Goal: Task Accomplishment & Management: Complete application form

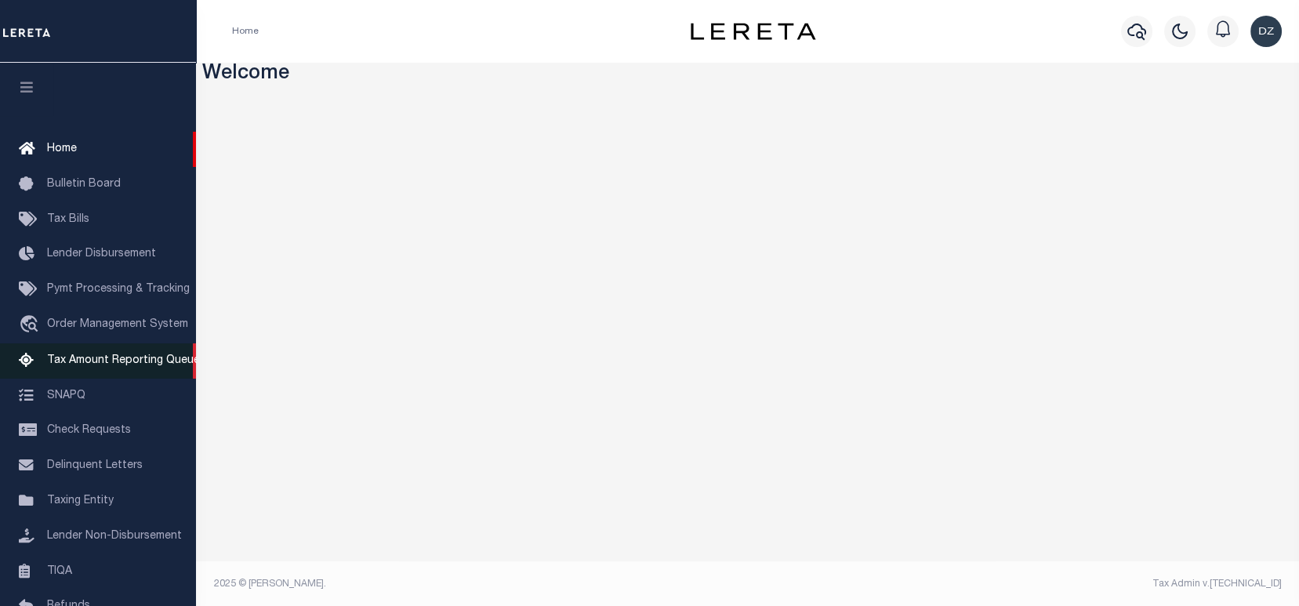
click at [72, 364] on span "Tax Amount Reporting Queue" at bounding box center [123, 360] width 153 height 11
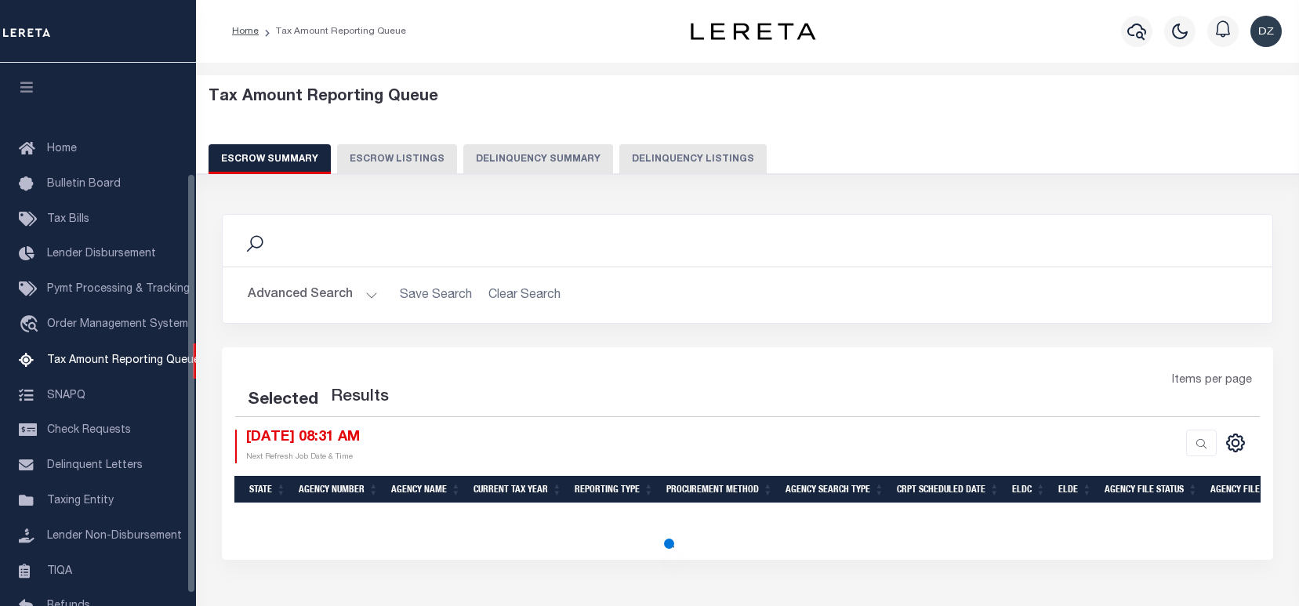
click at [728, 150] on button "Delinquency Listings" at bounding box center [693, 159] width 147 height 30
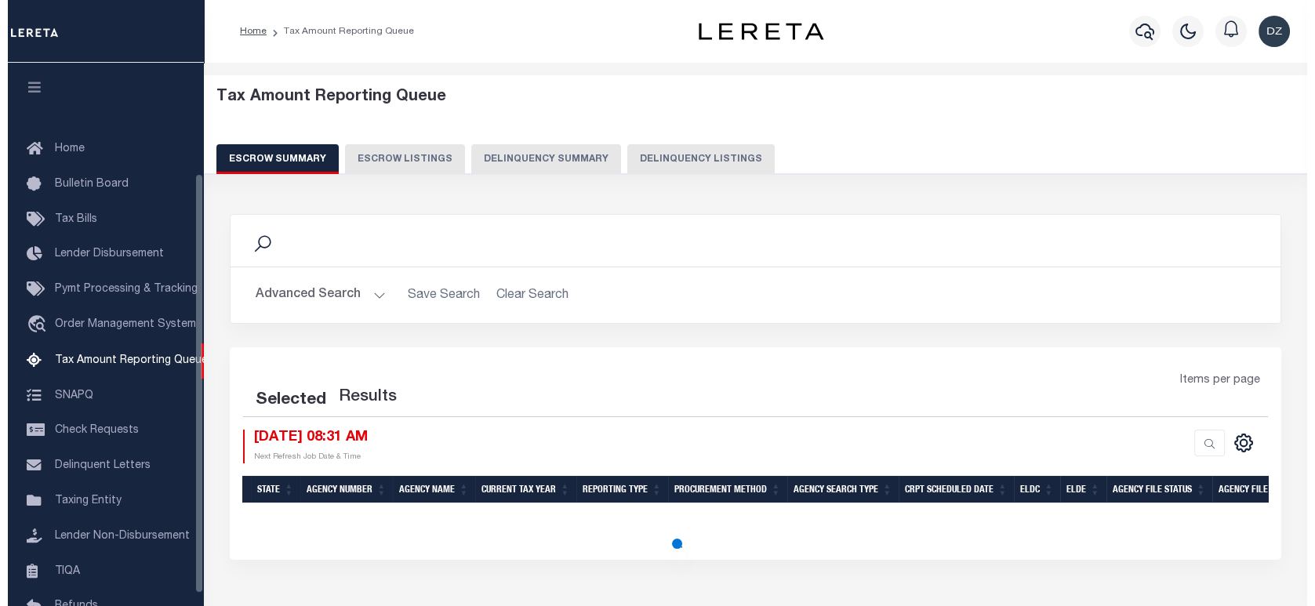
scroll to position [158, 0]
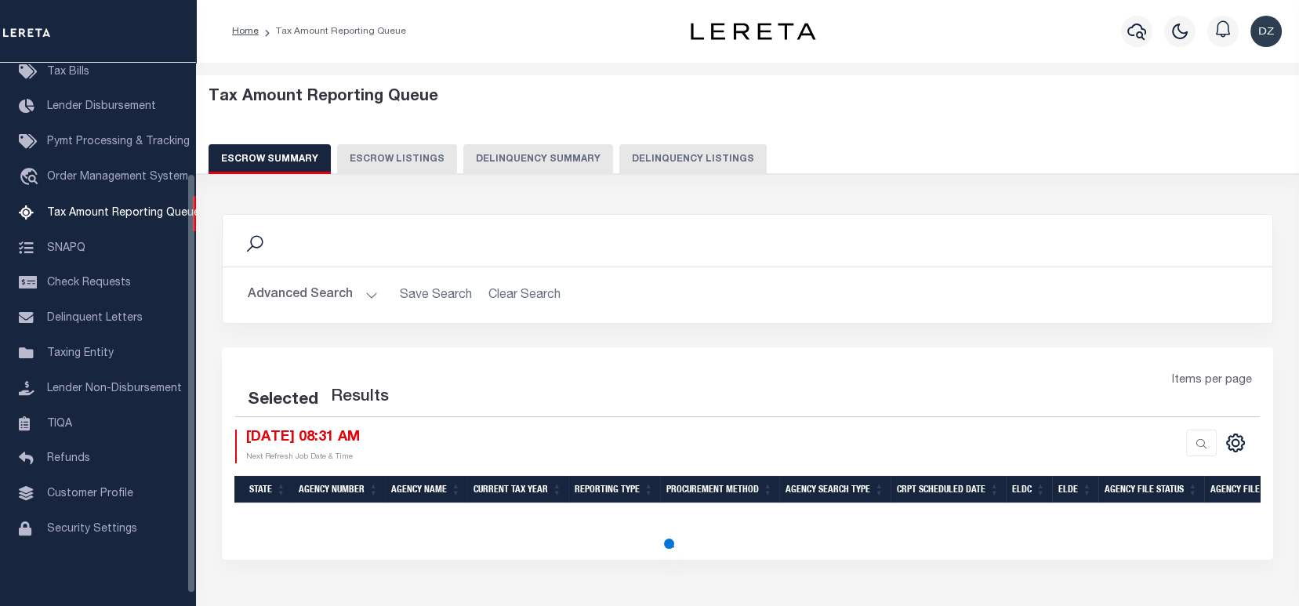
select select "100"
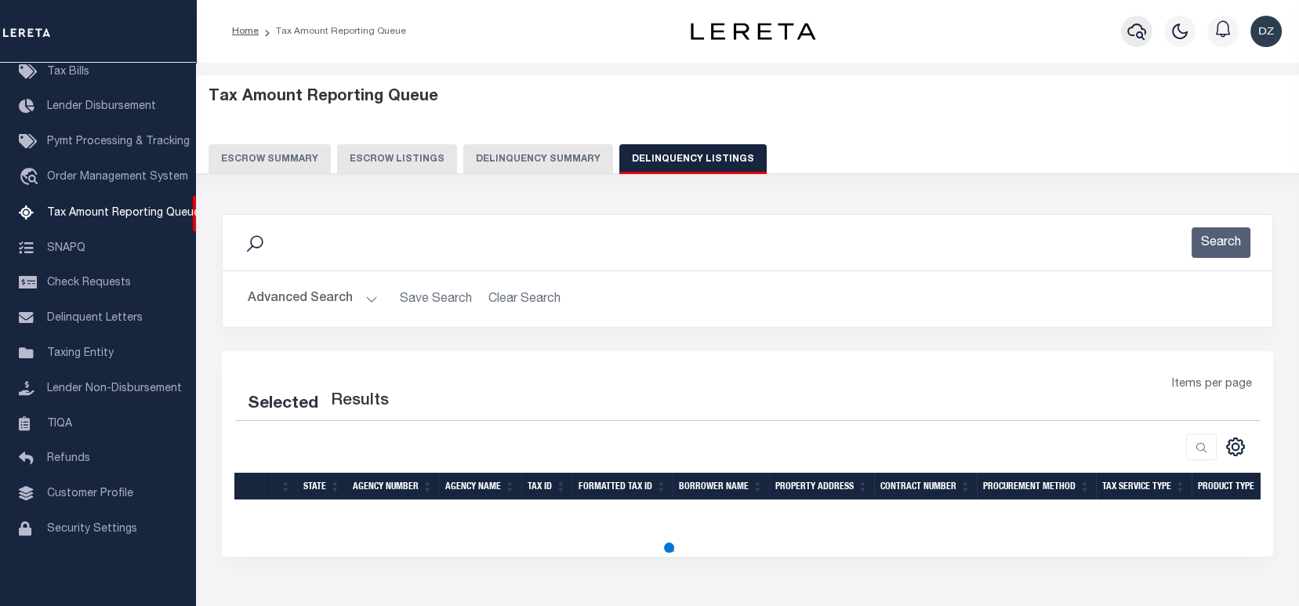
select select "100"
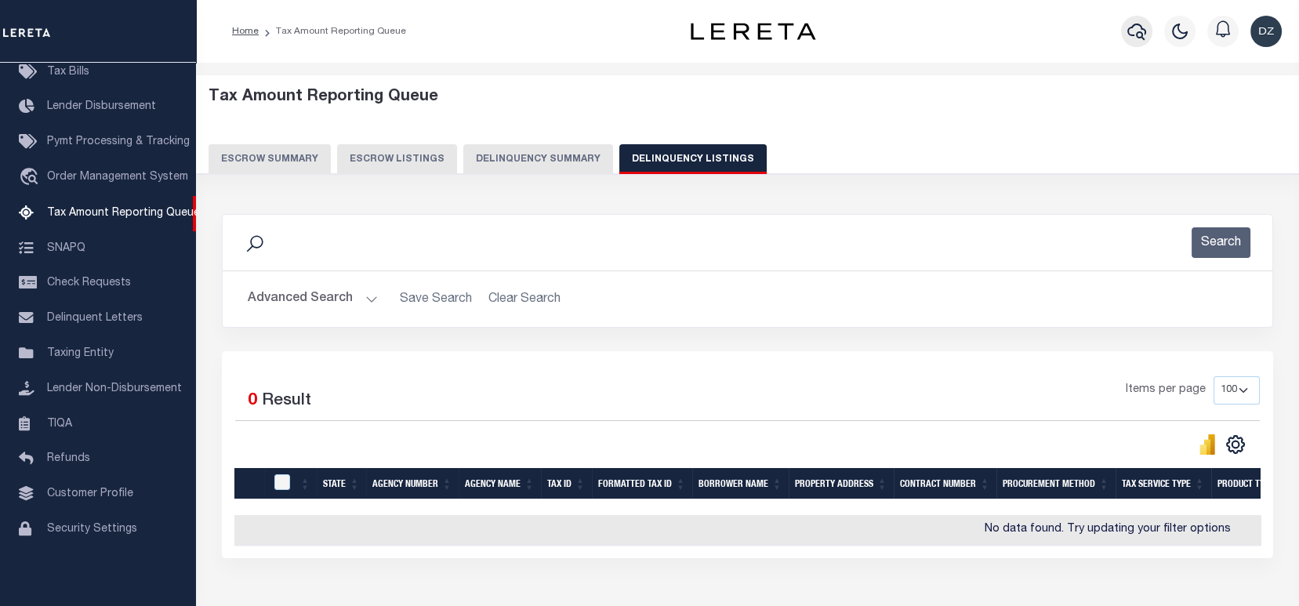
click at [1128, 36] on icon "button" at bounding box center [1137, 31] width 19 height 19
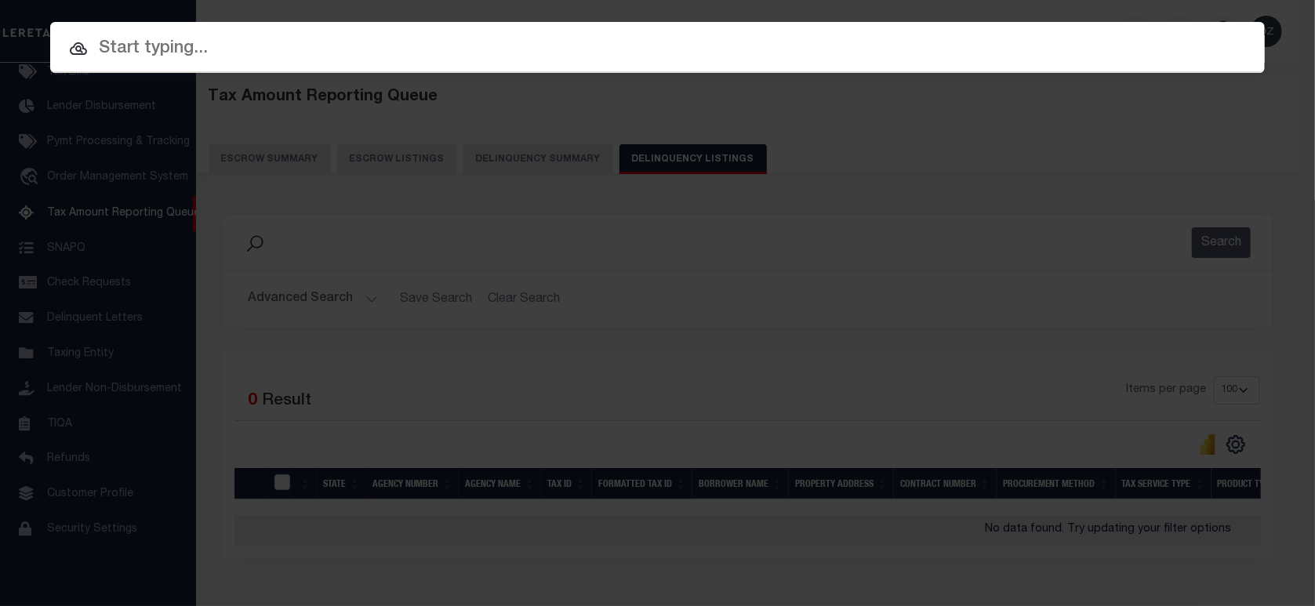
paste input "31500081786"
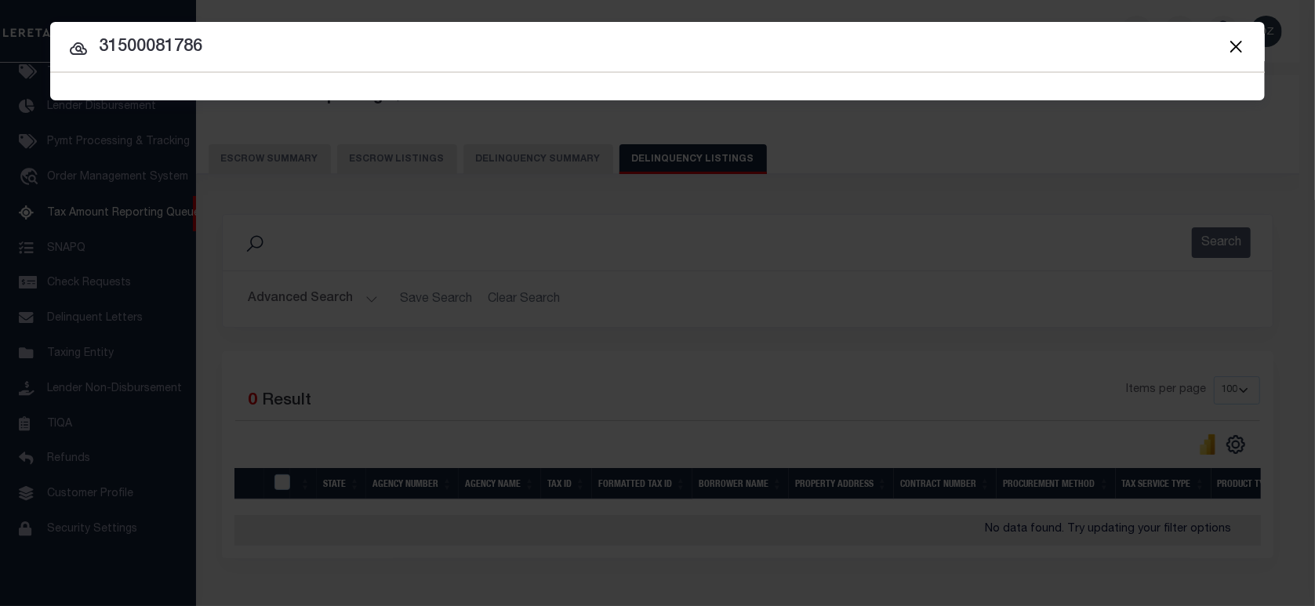
type input "31500081786"
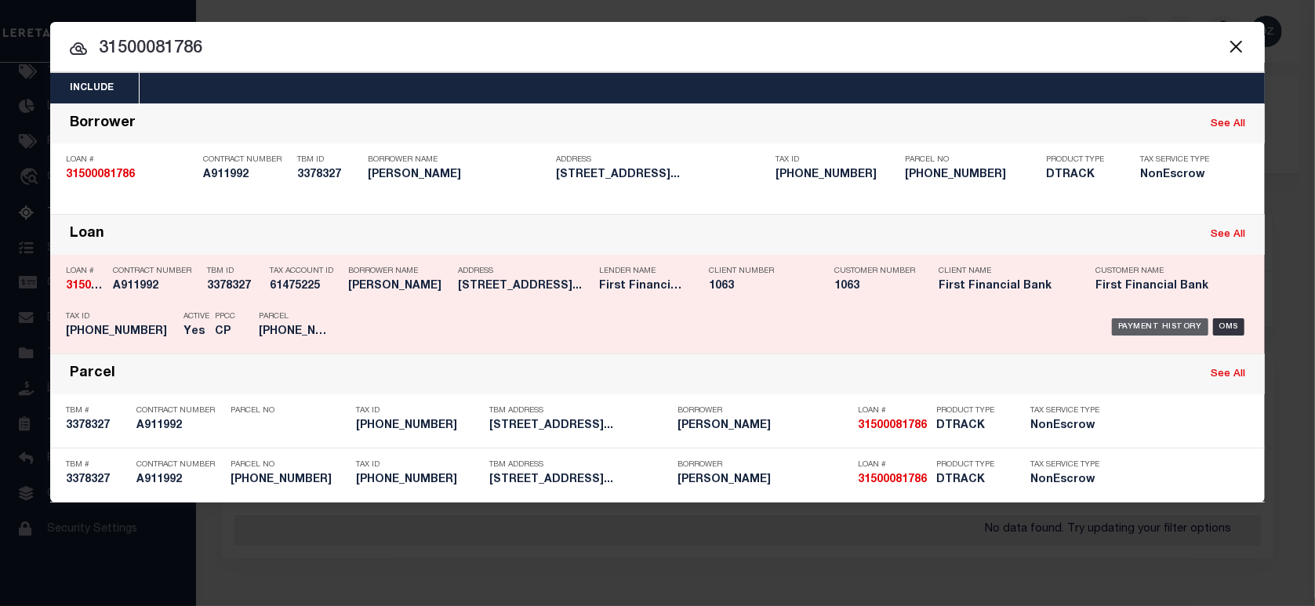
click at [1139, 328] on div "Payment History" at bounding box center [1160, 326] width 96 height 17
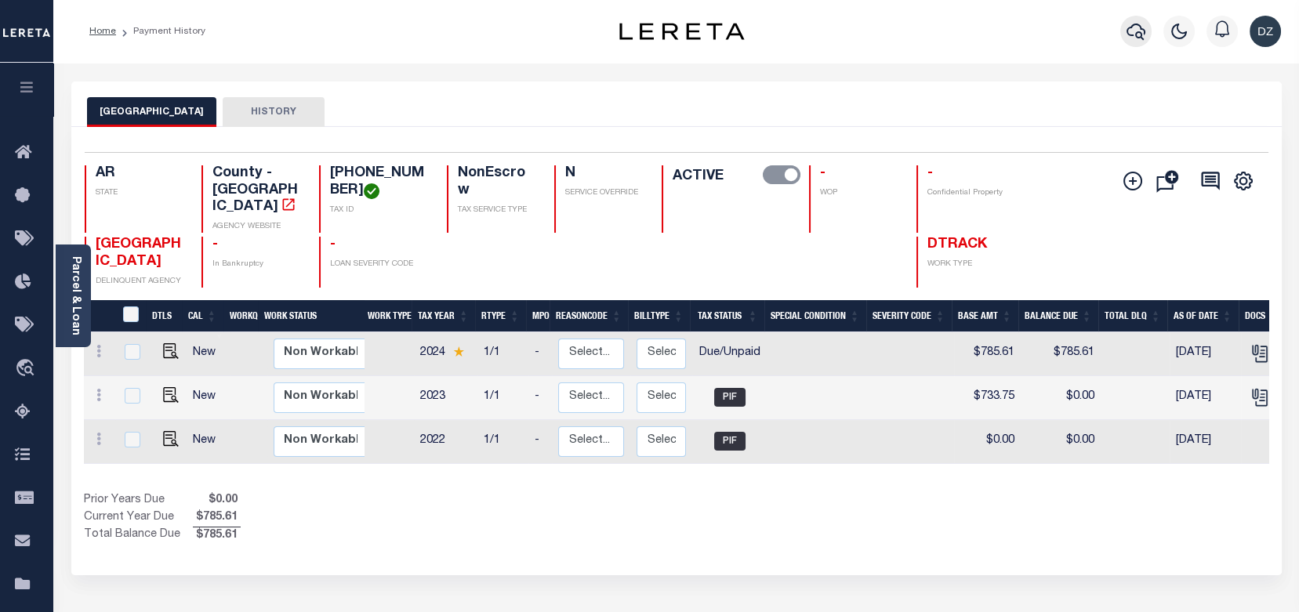
click at [1135, 28] on icon "button" at bounding box center [1136, 31] width 19 height 19
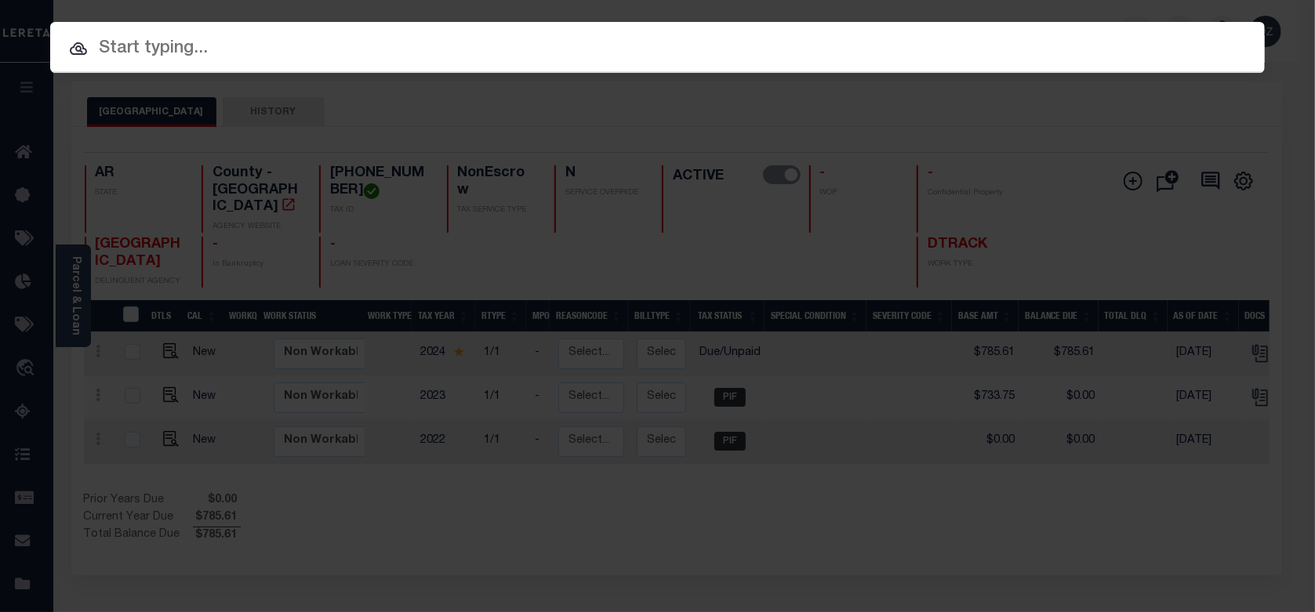
paste input "31500081786"
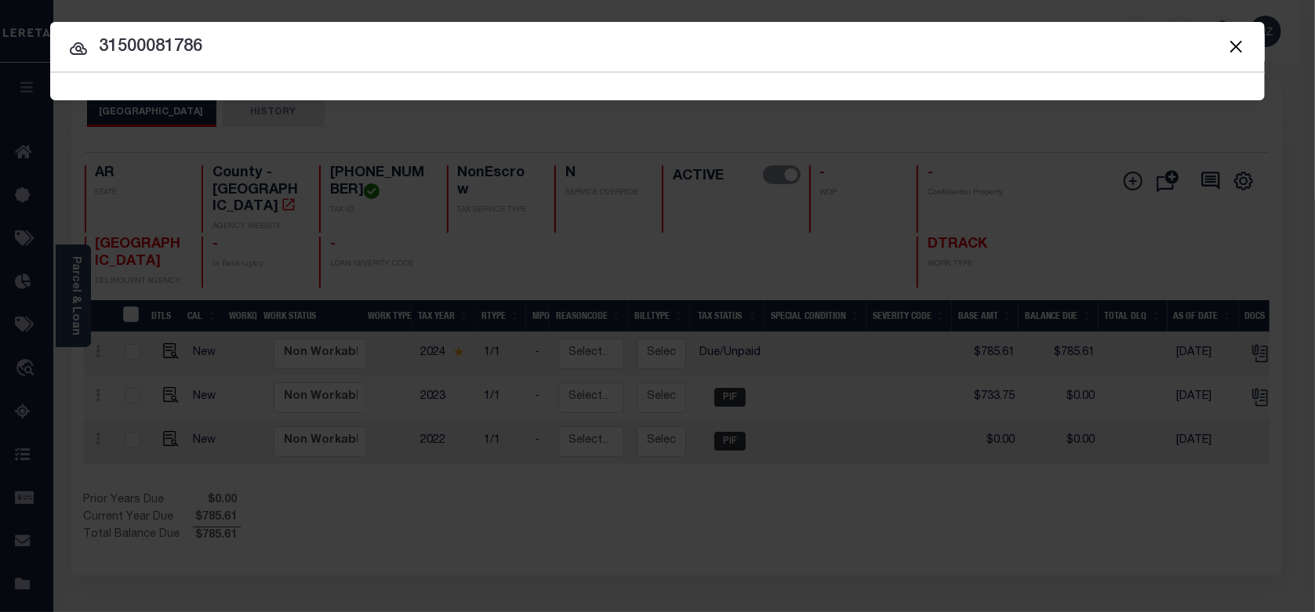
type input "31500081786"
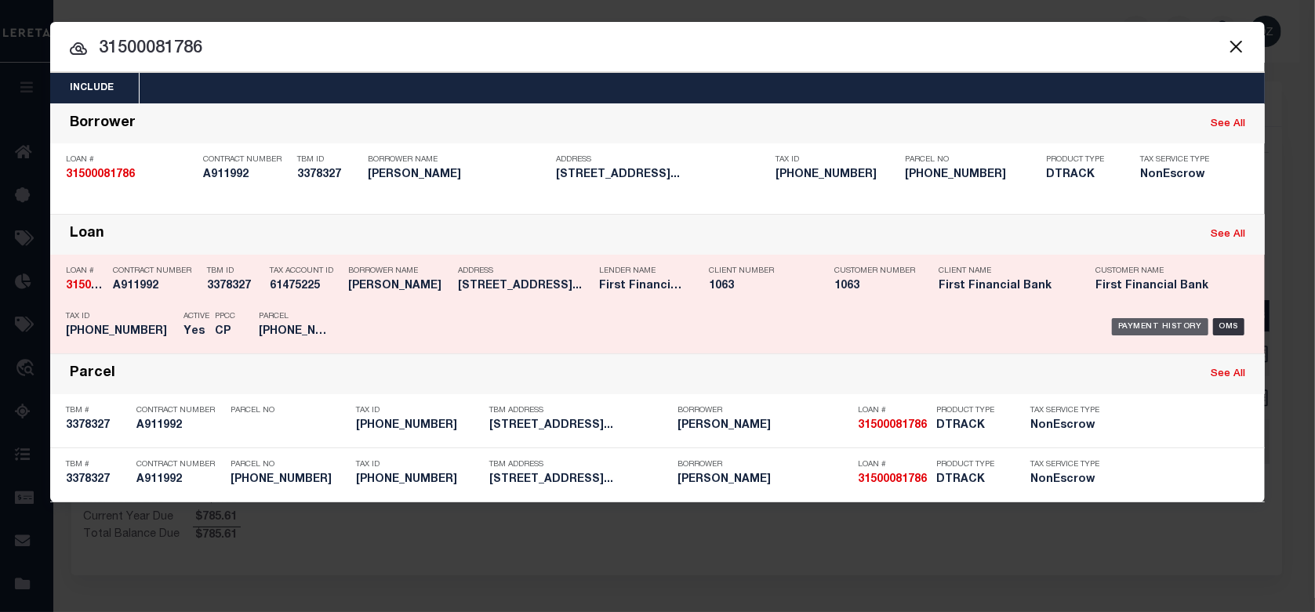
click at [1129, 324] on div "Payment History" at bounding box center [1160, 326] width 96 height 17
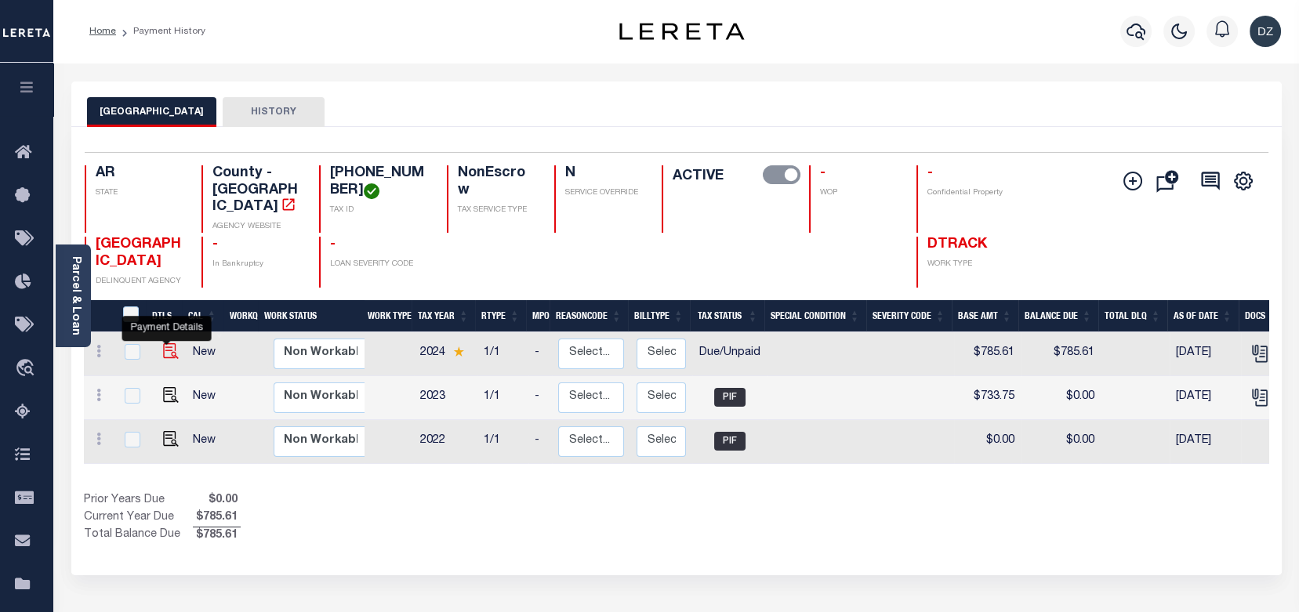
click at [163, 343] on img "" at bounding box center [171, 351] width 16 height 16
checkbox input "true"
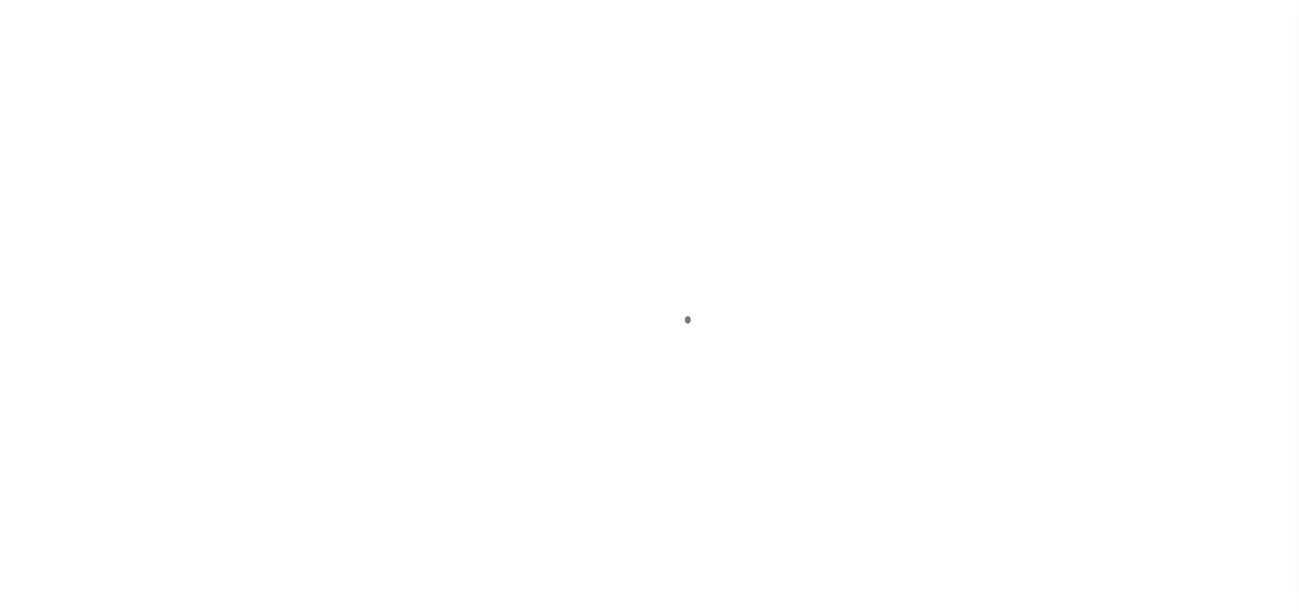
select select "DUE"
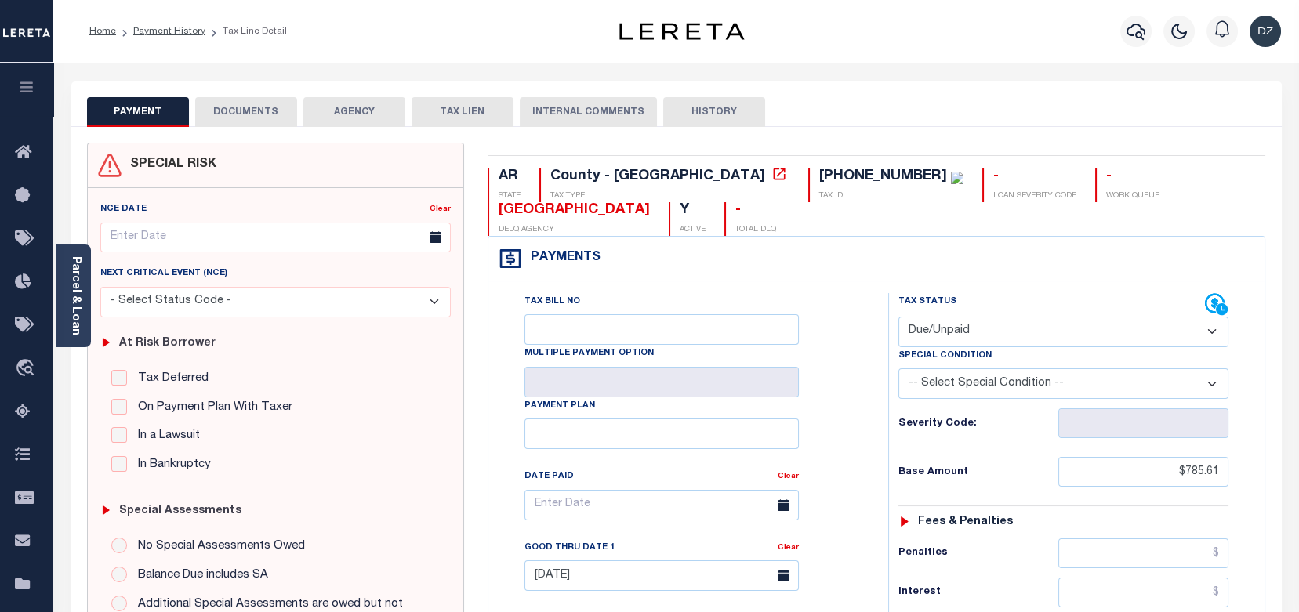
click at [250, 109] on button "DOCUMENTS" at bounding box center [246, 112] width 102 height 30
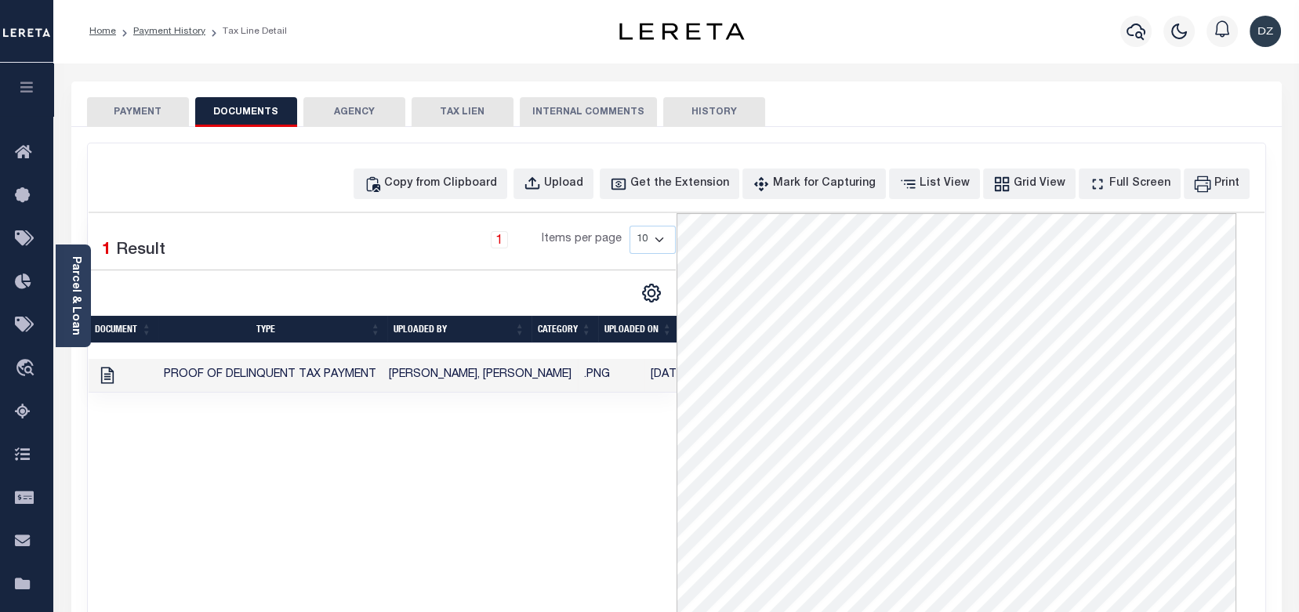
click at [173, 114] on button "PAYMENT" at bounding box center [138, 112] width 102 height 30
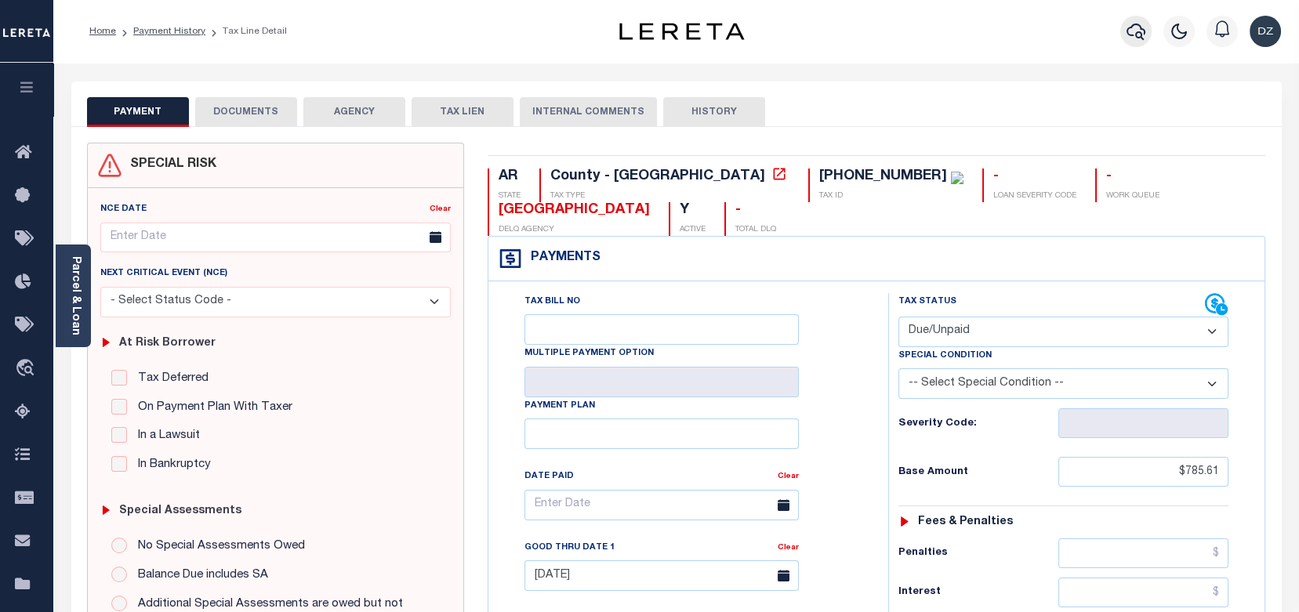
click at [1144, 35] on icon "button" at bounding box center [1136, 32] width 19 height 16
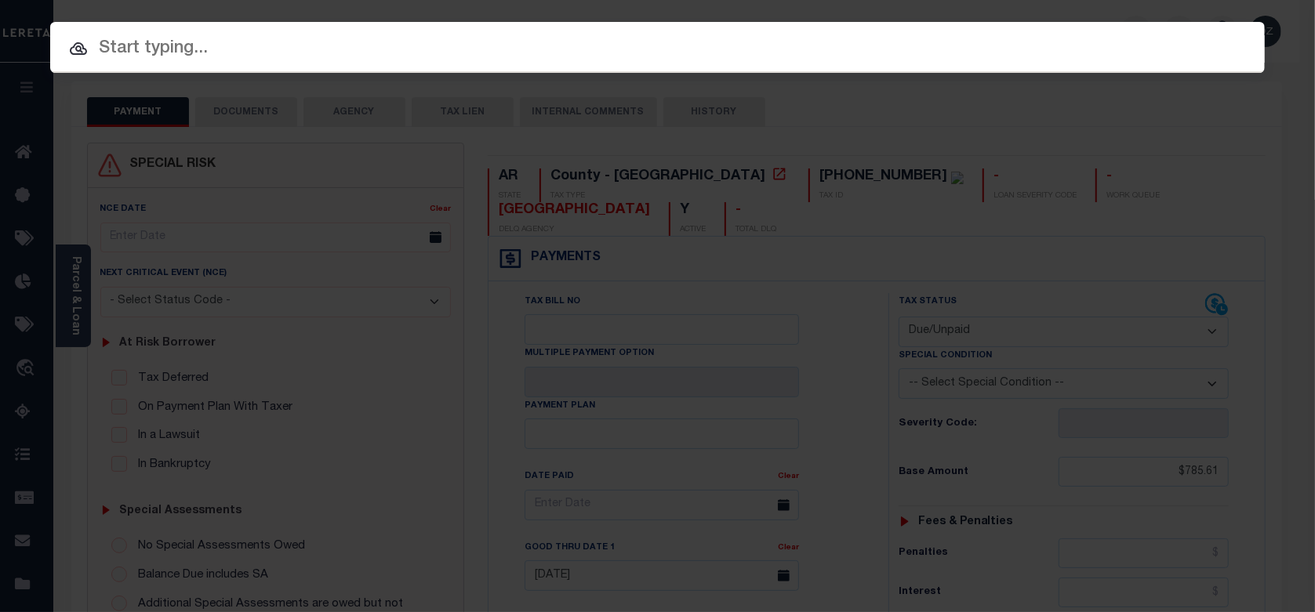
paste input "[PHONE_NUMBER]"
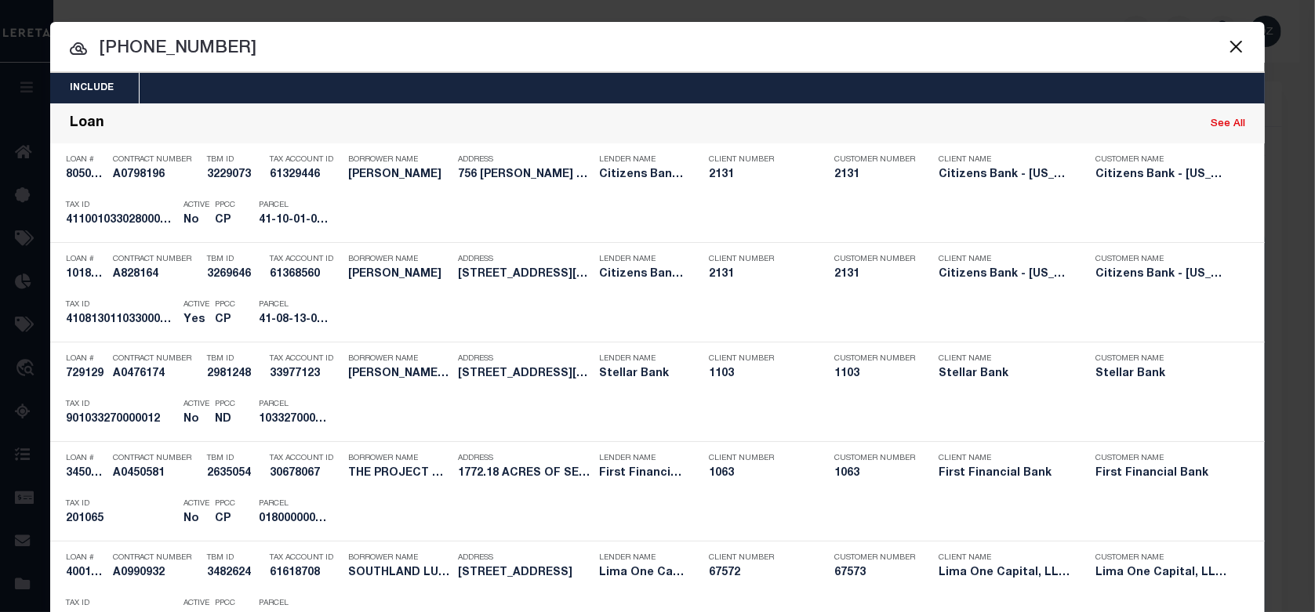
drag, startPoint x: 92, startPoint y: 53, endPoint x: 68, endPoint y: 56, distance: 23.7
paste input "19377"
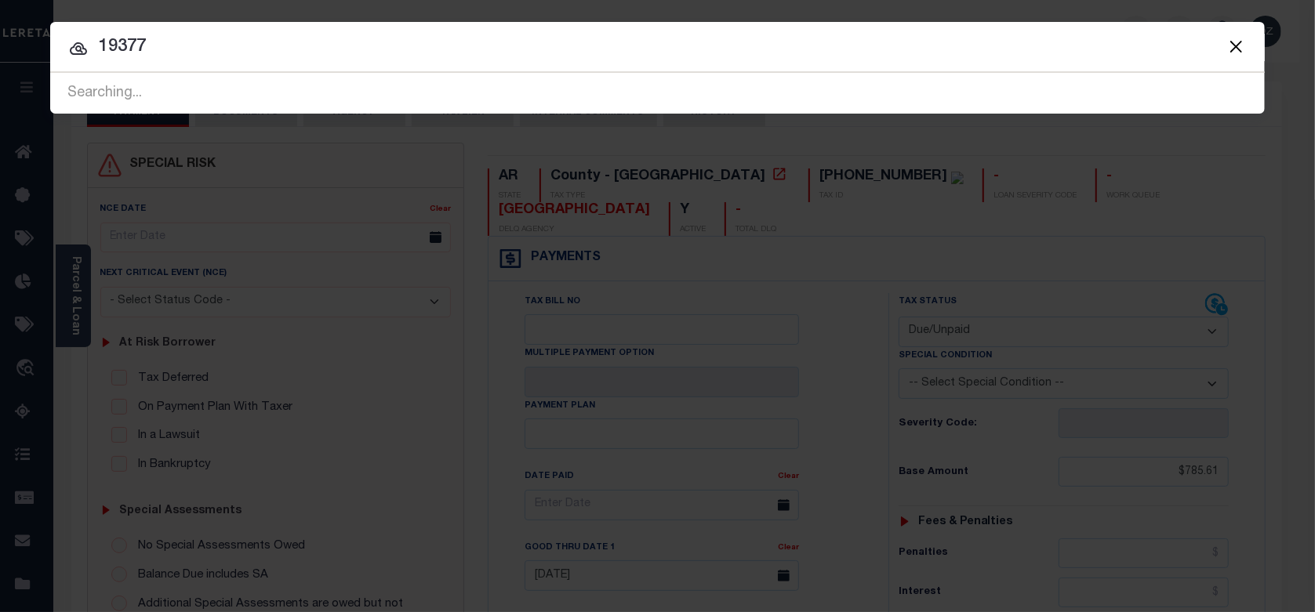
type input "19377"
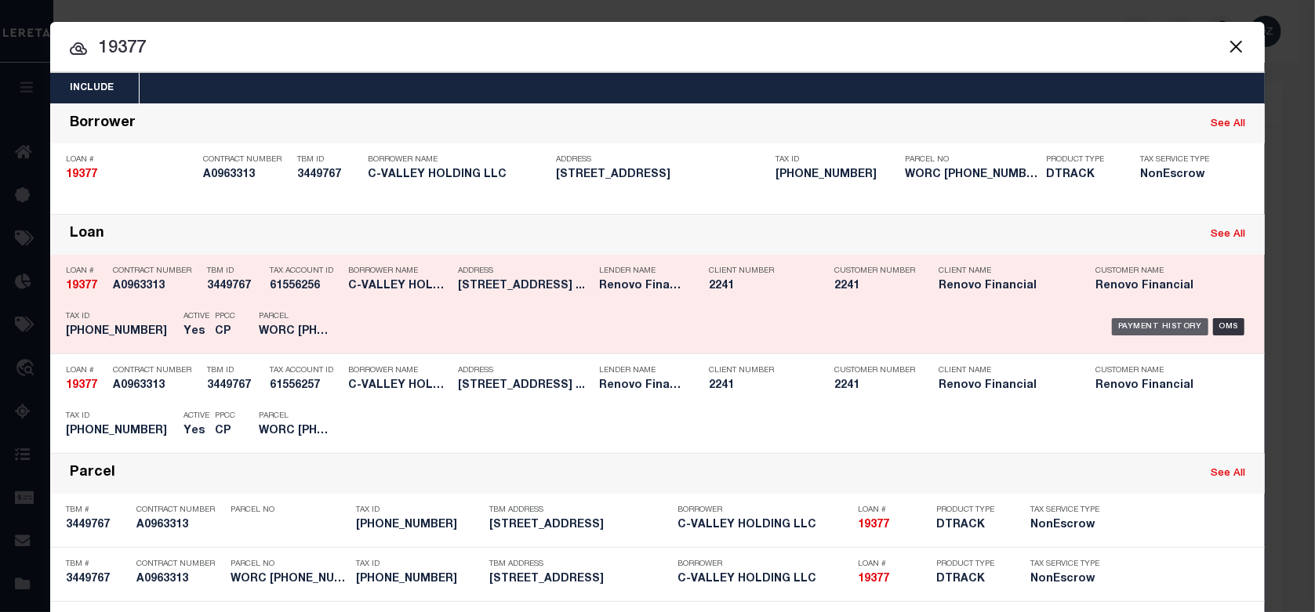
click at [1136, 323] on div "Payment History" at bounding box center [1160, 326] width 96 height 17
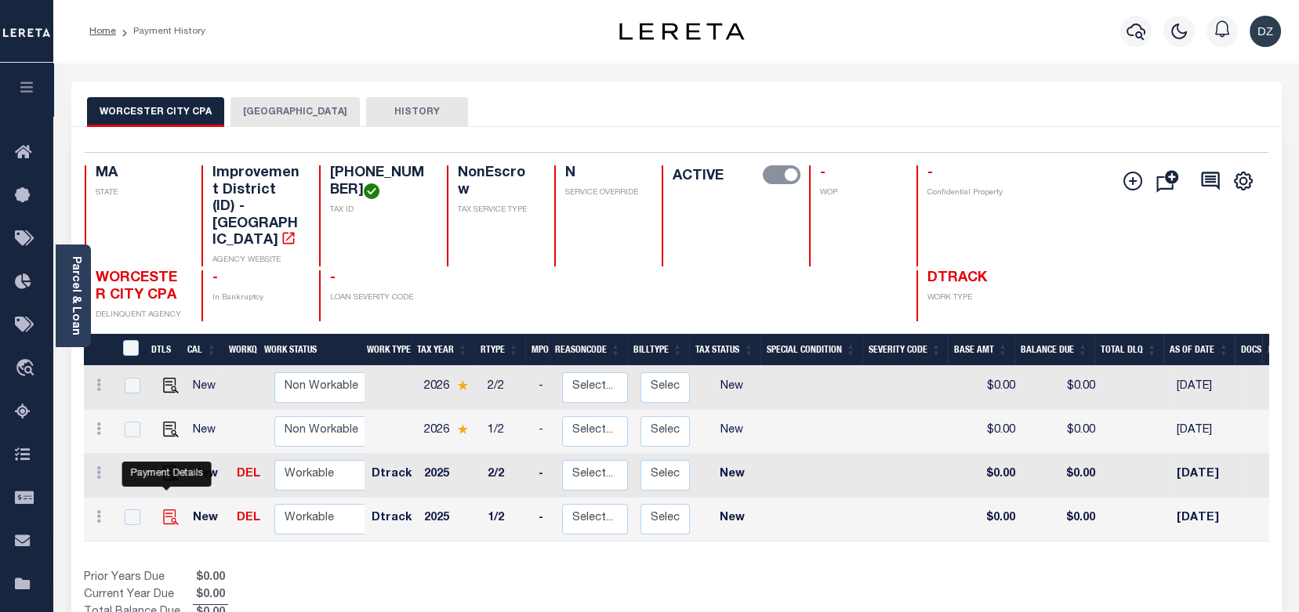
click at [164, 510] on img "" at bounding box center [171, 518] width 16 height 16
checkbox input "true"
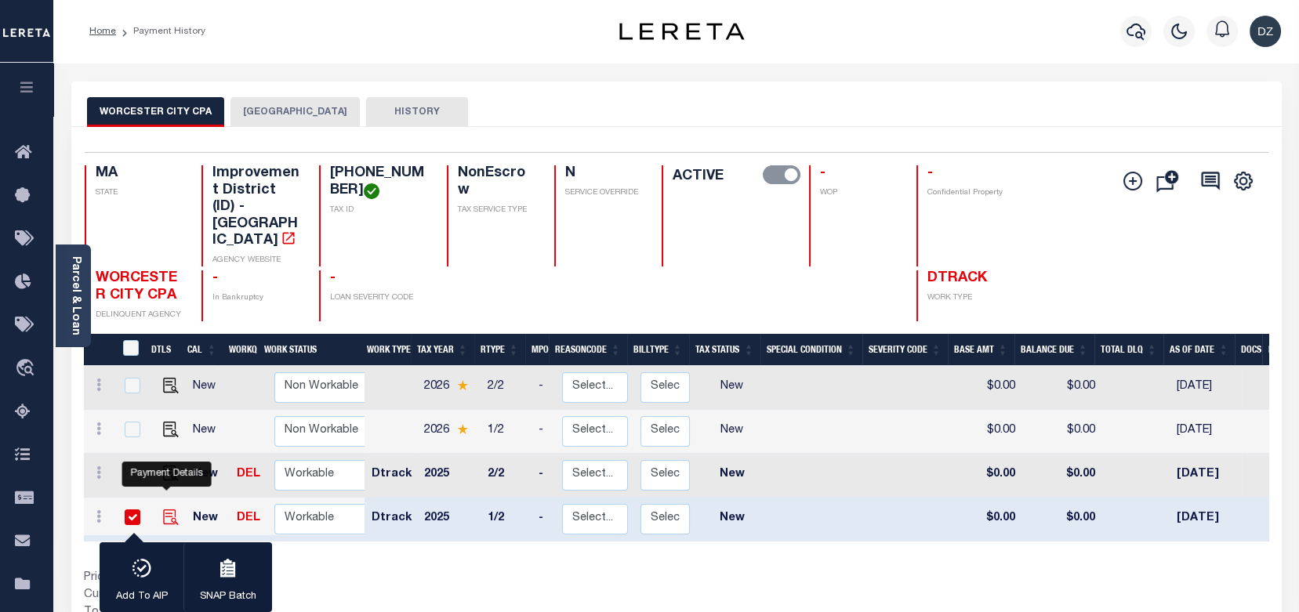
click at [164, 510] on img "" at bounding box center [171, 518] width 16 height 16
checkbox input "false"
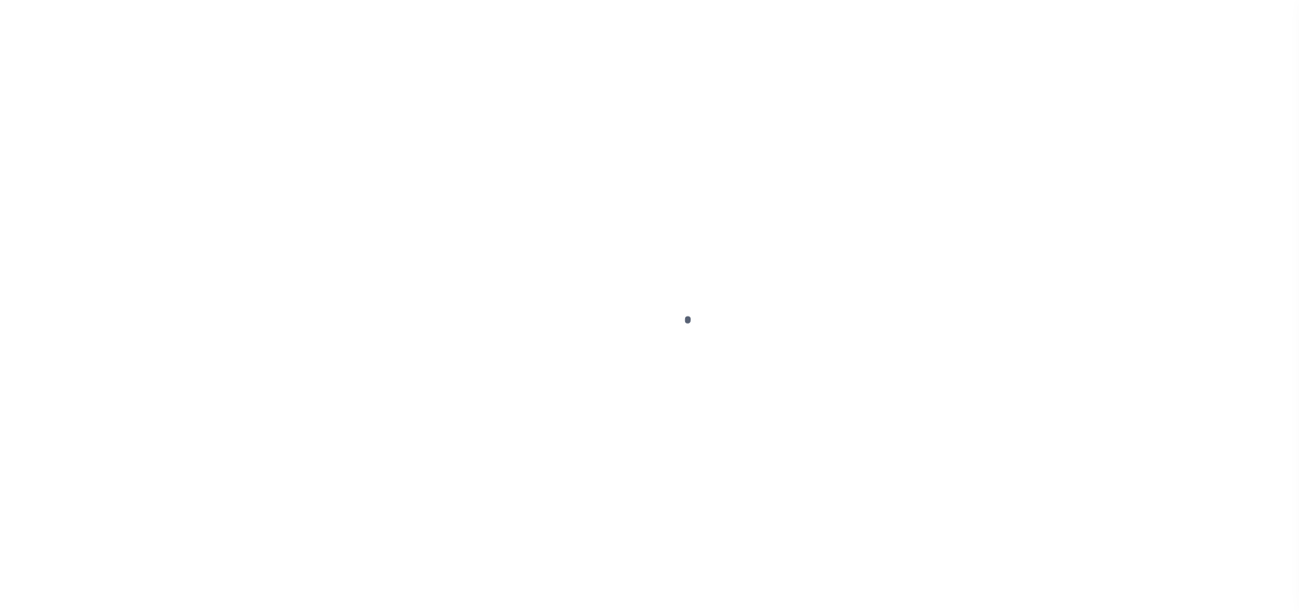
select select "NW2"
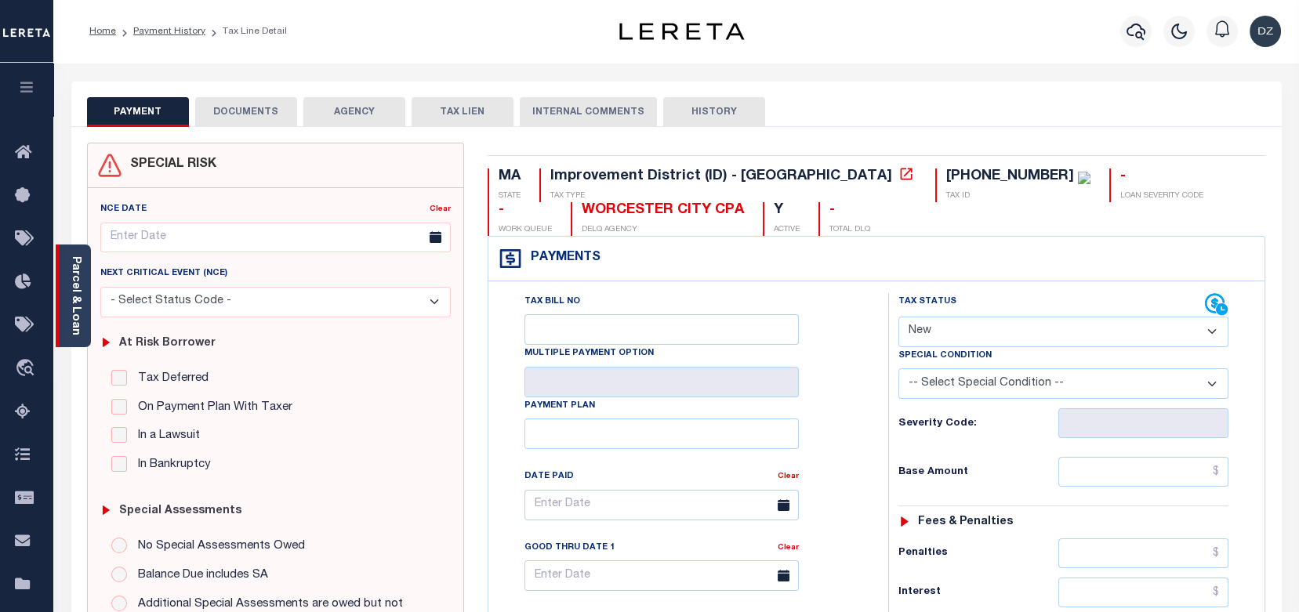
click at [79, 284] on link "Parcel & Loan" at bounding box center [75, 295] width 11 height 79
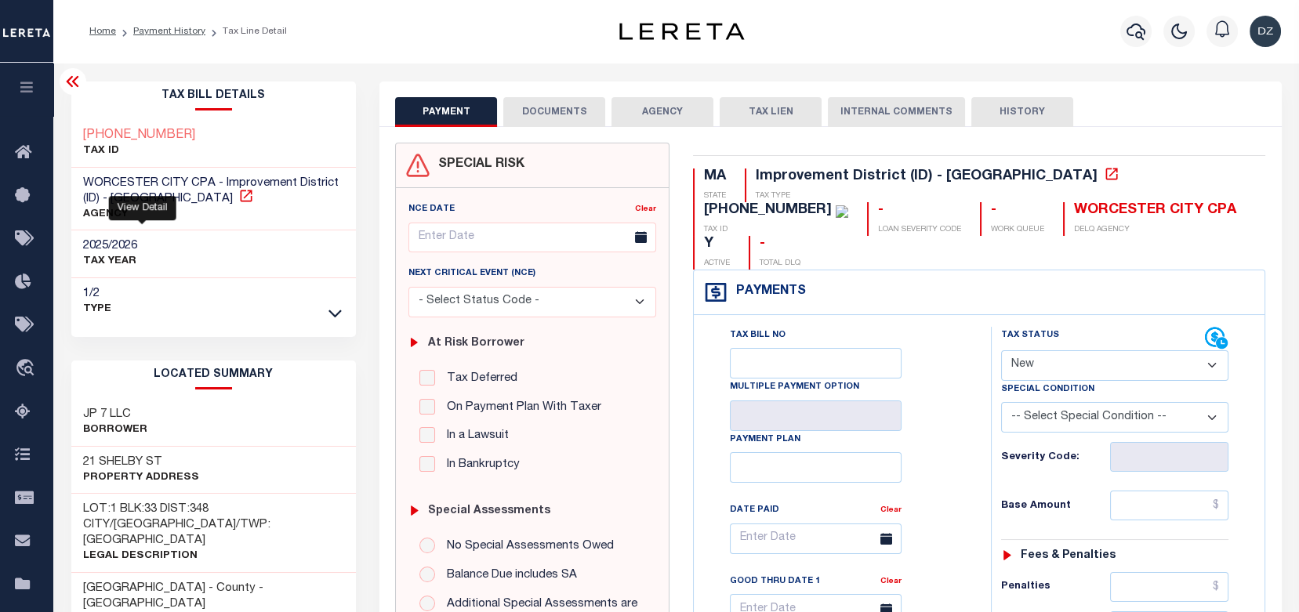
click at [238, 195] on icon at bounding box center [246, 196] width 16 height 16
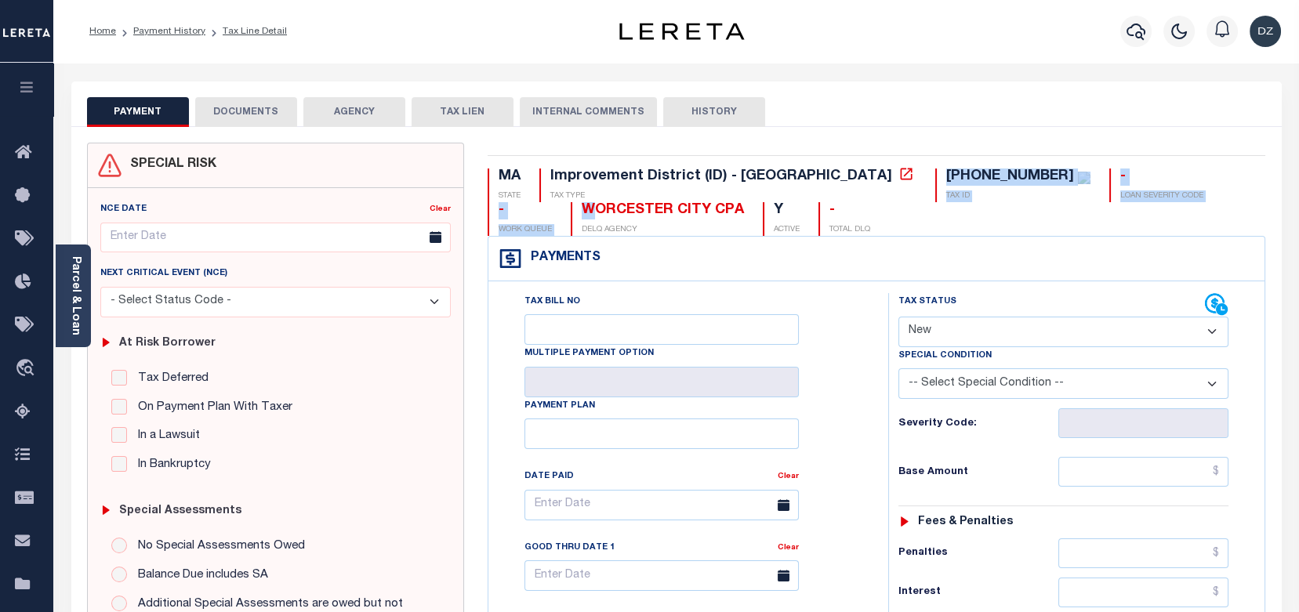
drag, startPoint x: 664, startPoint y: 205, endPoint x: 513, endPoint y: 219, distance: 151.9
click at [513, 219] on div "MA STATE Improvement District (ID) - MA TAX TYPE 01-033-00001 TAX ID - LOAN SEV…" at bounding box center [877, 202] width 779 height 67
click at [652, 216] on div "WORCESTER CITY CPA" at bounding box center [663, 210] width 162 height 17
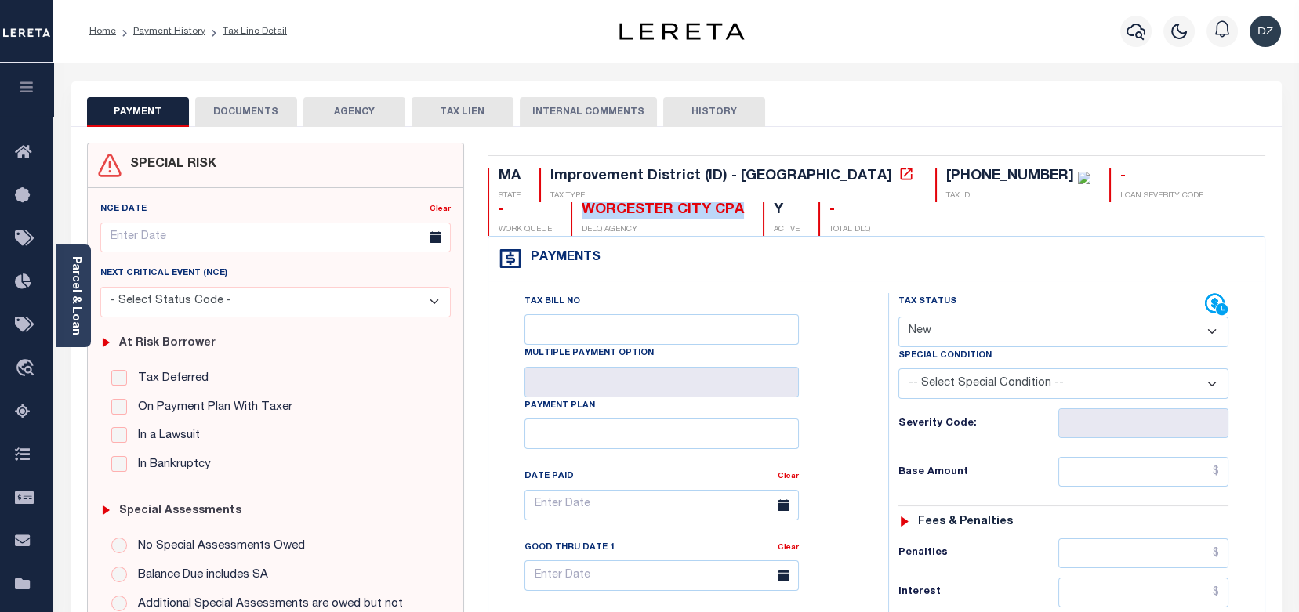
drag, startPoint x: 661, startPoint y: 214, endPoint x: 502, endPoint y: 219, distance: 159.3
click at [502, 219] on div "MA STATE Improvement District (ID) - MA TAX TYPE 01-033-00001 TAX ID - LOAN SEV…" at bounding box center [877, 202] width 779 height 67
copy div "WORCESTER CITY CPA"
drag, startPoint x: 899, startPoint y: 176, endPoint x: 805, endPoint y: 179, distance: 94.9
click at [936, 179] on div "01-033-00001 TAX ID" at bounding box center [1013, 186] width 155 height 34
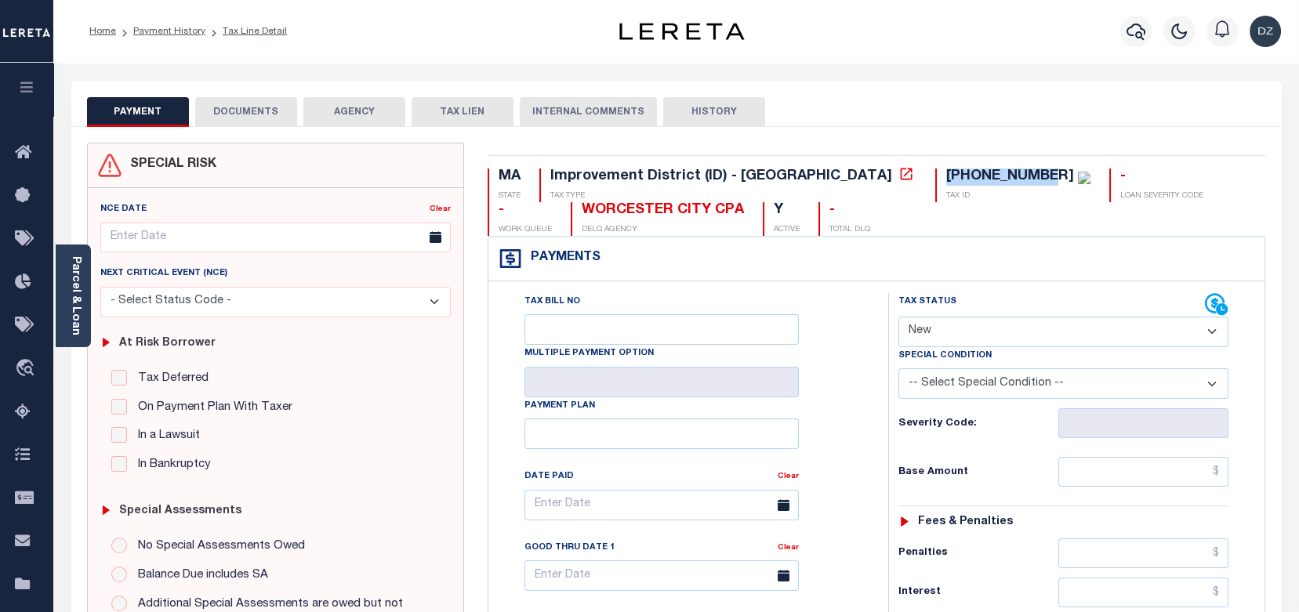
copy div "[PHONE_NUMBER]"
click at [78, 312] on link "Parcel & Loan" at bounding box center [75, 295] width 11 height 79
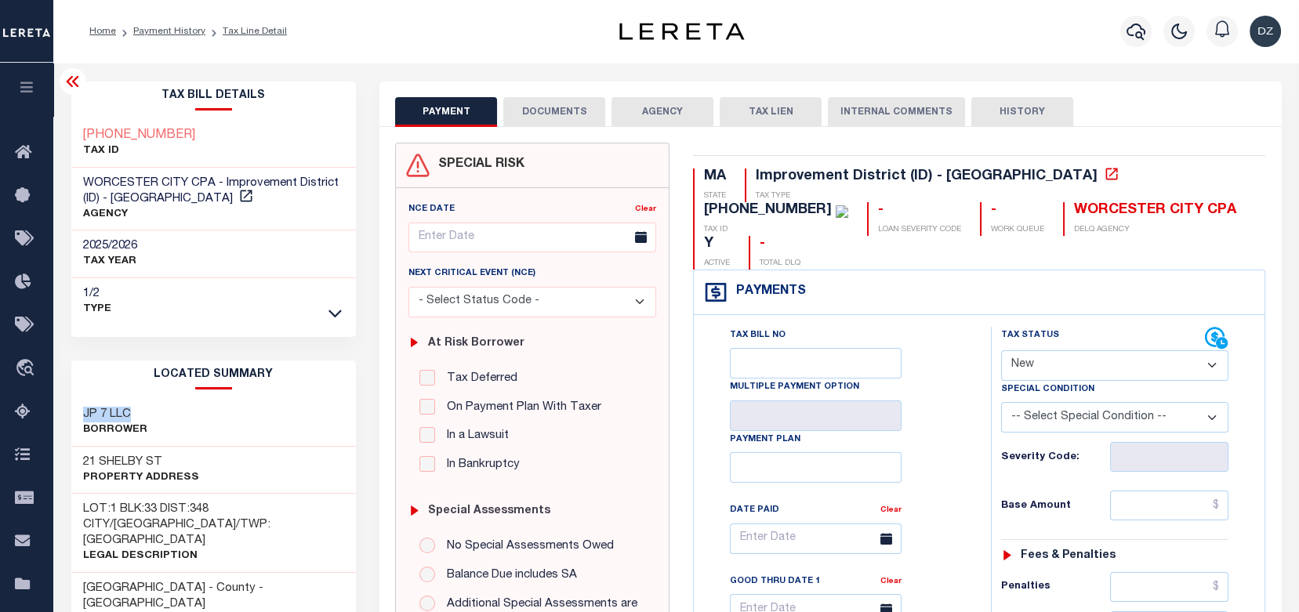
drag, startPoint x: 137, startPoint y: 410, endPoint x: 82, endPoint y: 411, distance: 55.7
click at [83, 411] on h3 "JP 7 LLC" at bounding box center [115, 415] width 64 height 16
copy h3 "JP 7 LLC"
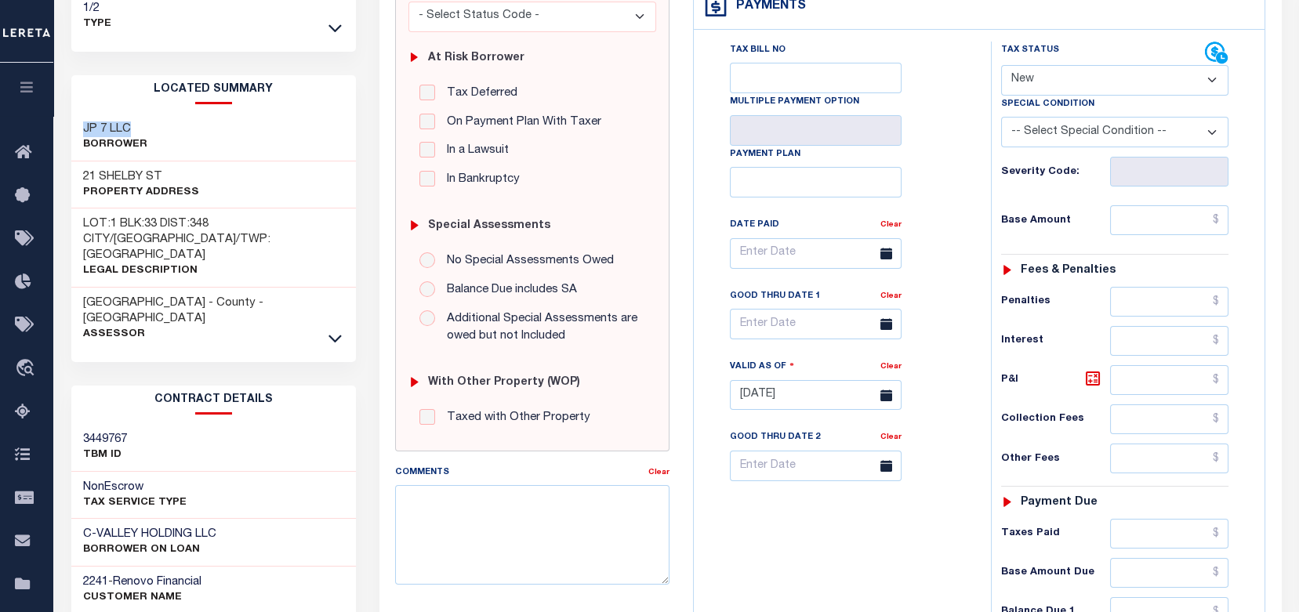
scroll to position [314, 0]
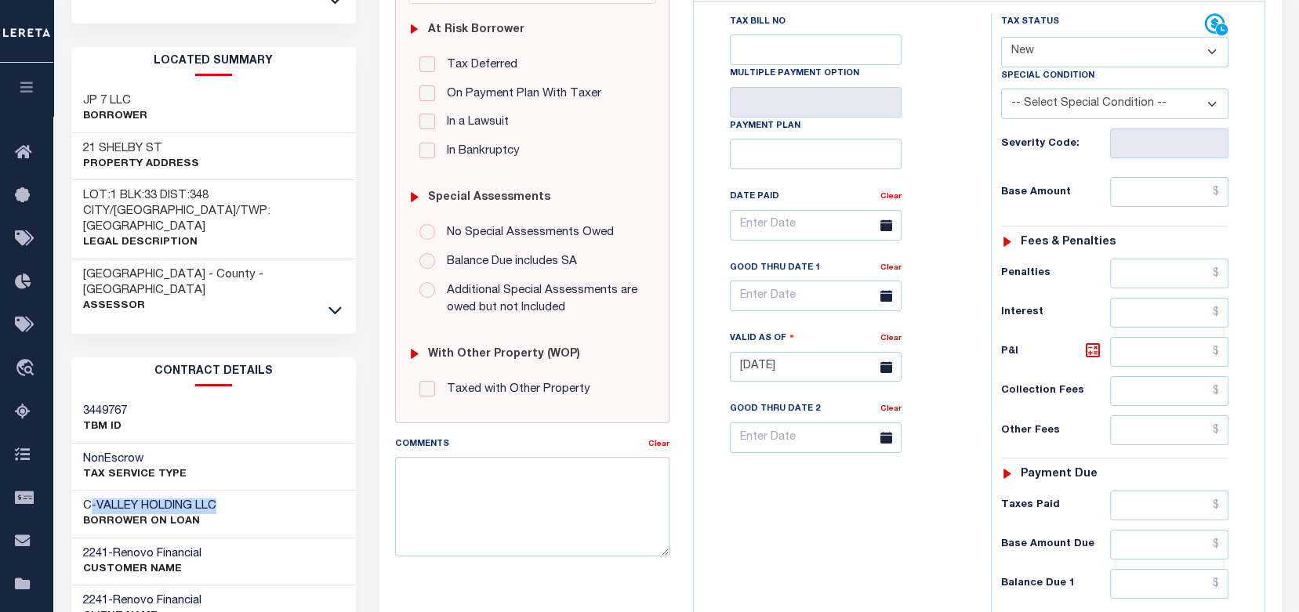
drag, startPoint x: 224, startPoint y: 467, endPoint x: 87, endPoint y: 476, distance: 137.5
click at [87, 491] on div "C-VALLEY HOLDING LLC BORROWER ON LOAN" at bounding box center [213, 515] width 285 height 48
copy h3 "-VALLEY HOLDING LLC"
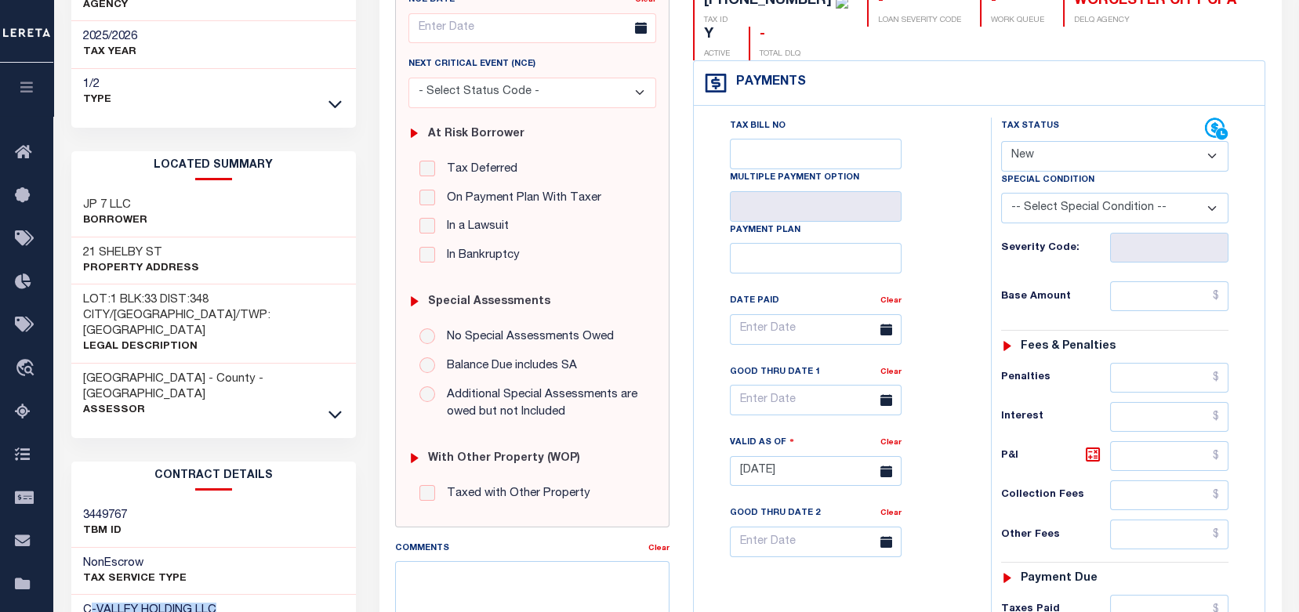
scroll to position [209, 0]
click at [1052, 142] on select "- Select Status Code - Open Due/Unpaid Paid Incomplete No Tax Due Internal Refu…" at bounding box center [1114, 157] width 227 height 31
select select "OP2"
click at [1001, 142] on select "- Select Status Code - Open Due/Unpaid Paid Incomplete No Tax Due Internal Refu…" at bounding box center [1114, 157] width 227 height 31
type input "[DATE]"
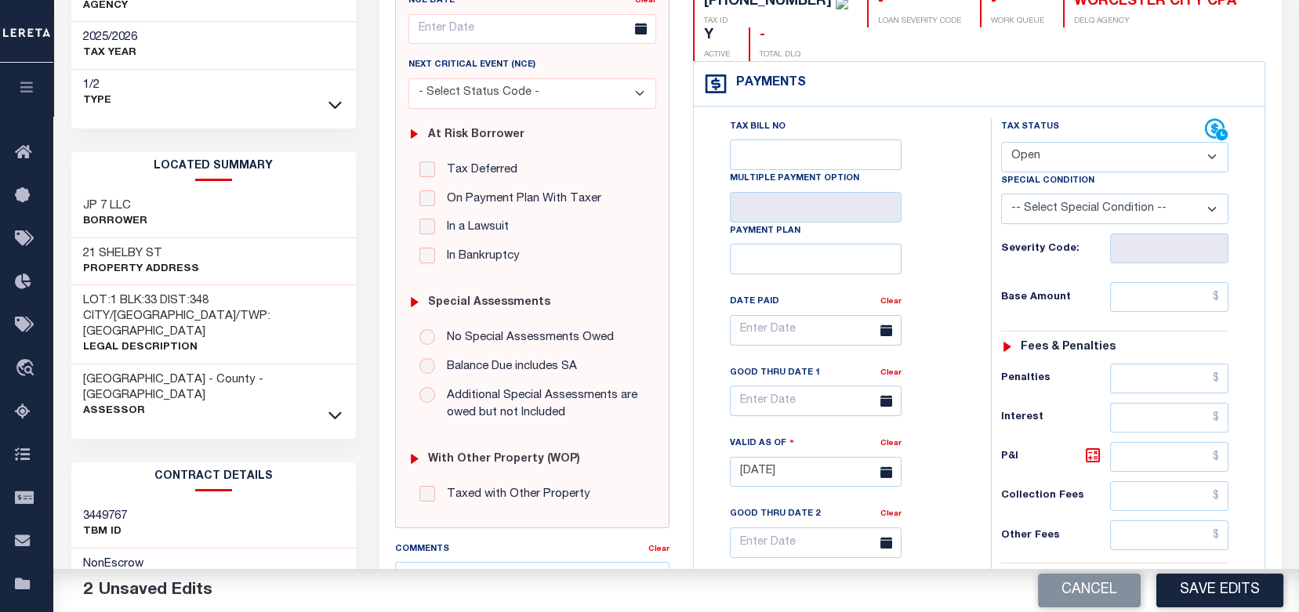
click at [1023, 142] on select "- Select Status Code - Open Due/Unpaid Paid Incomplete No Tax Due Internal Refu…" at bounding box center [1114, 157] width 227 height 31
select select "DUE"
click at [1001, 142] on select "- Select Status Code - Open Due/Unpaid Paid Incomplete No Tax Due Internal Refu…" at bounding box center [1114, 157] width 227 height 31
click at [1057, 194] on select "-- Select Special Condition -- 3RD PARTY TAX LIEN AGENCY TAX LIEN (A.K.A Inside…" at bounding box center [1114, 209] width 227 height 31
select select "24"
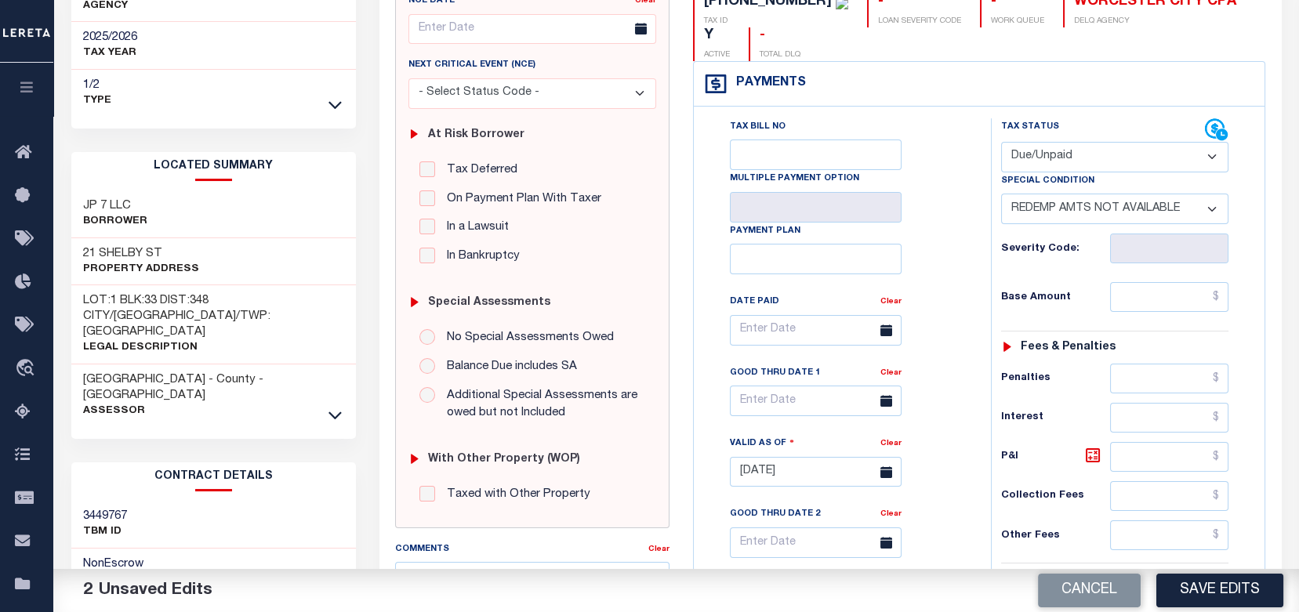
click at [1001, 194] on select "-- Select Special Condition -- 3RD PARTY TAX LIEN AGENCY TAX LIEN (A.K.A Inside…" at bounding box center [1114, 209] width 227 height 31
click at [1143, 282] on input "text" at bounding box center [1169, 297] width 119 height 30
paste input "1,833.06"
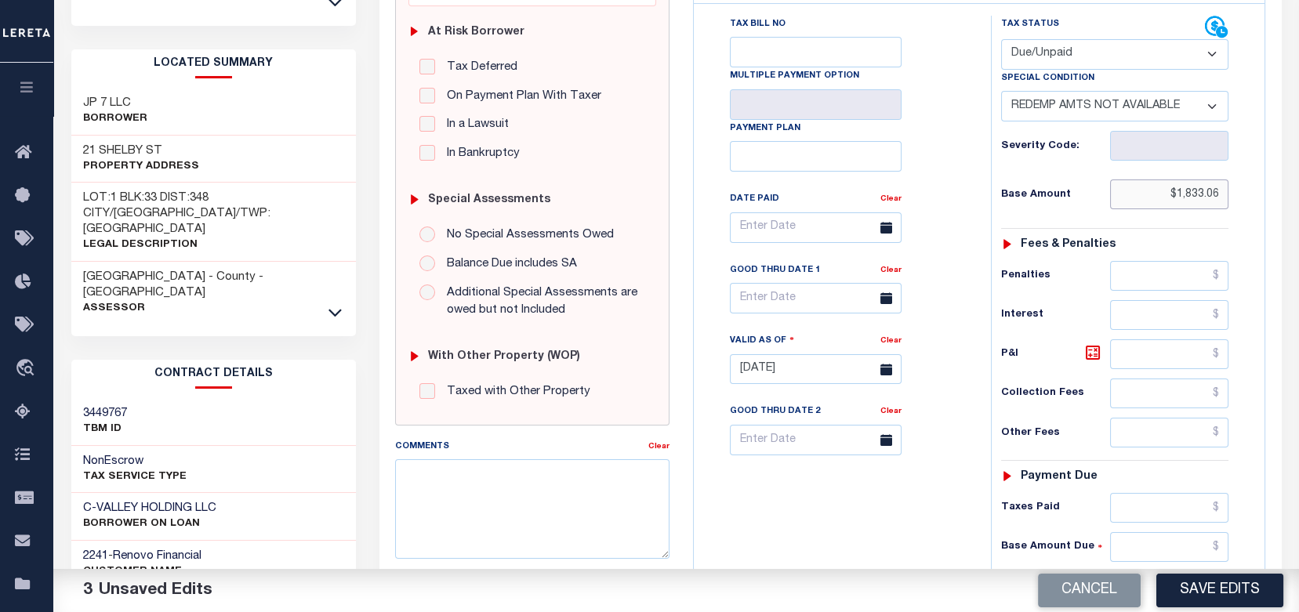
scroll to position [314, 0]
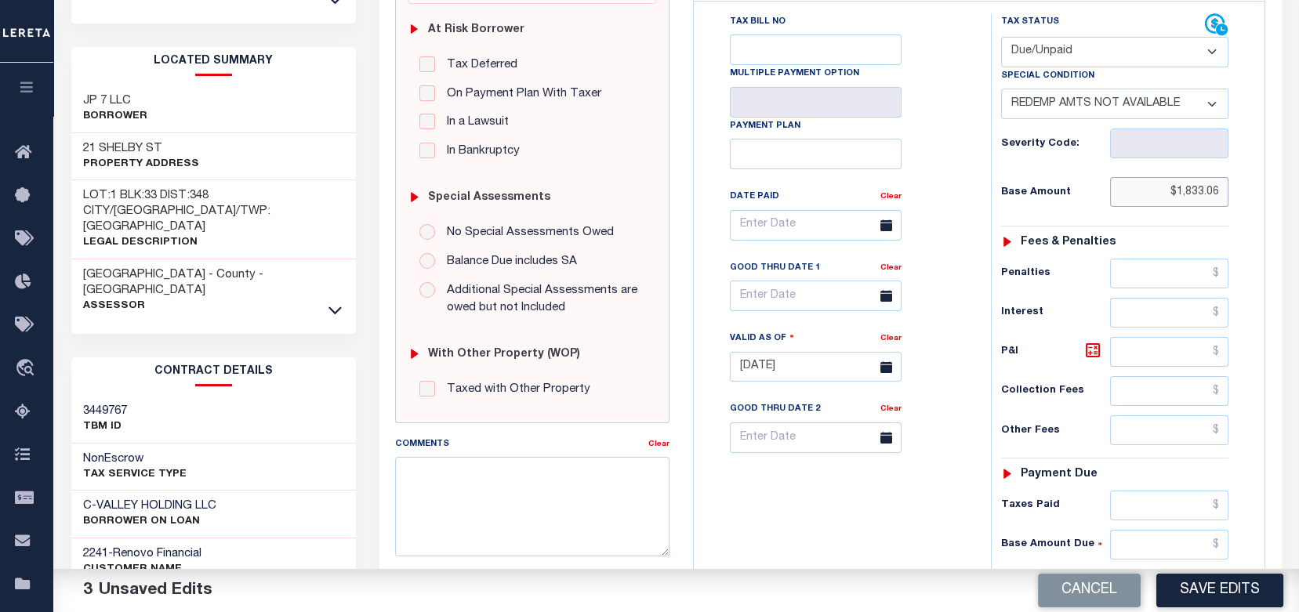
type input "$1,833.06"
click at [1151, 569] on input "text" at bounding box center [1169, 584] width 119 height 30
paste input "1,833.06"
type input "$1,833.06"
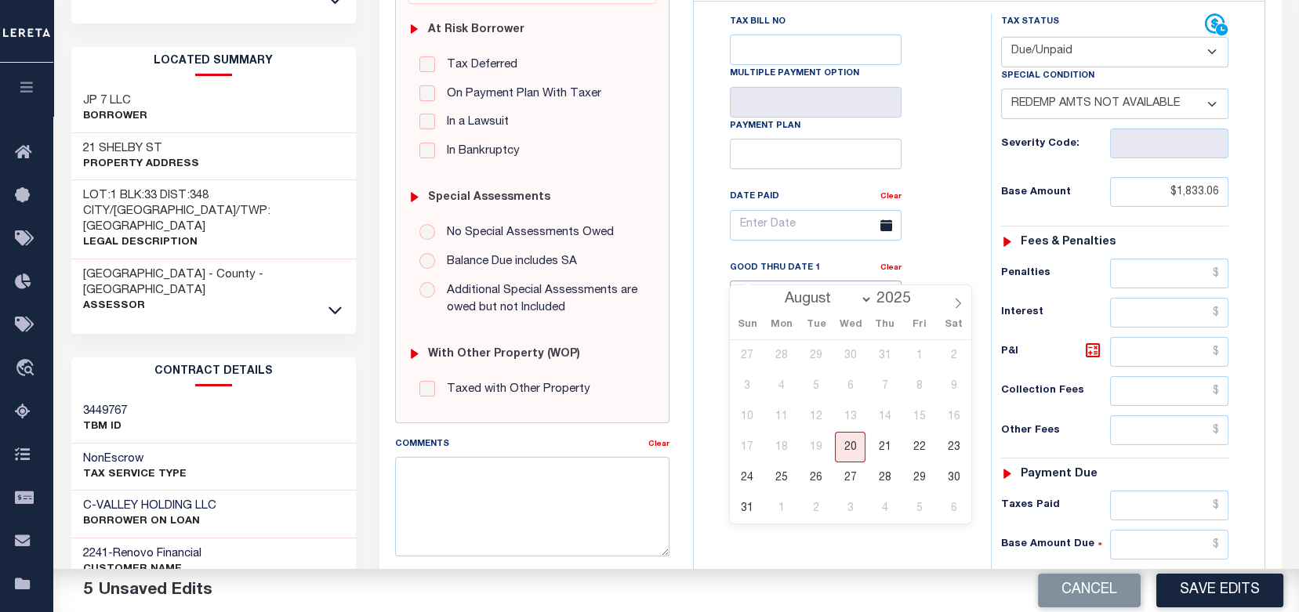
click at [818, 281] on input "text" at bounding box center [816, 296] width 172 height 31
click at [858, 448] on span "20" at bounding box center [850, 447] width 31 height 31
type input "[DATE]"
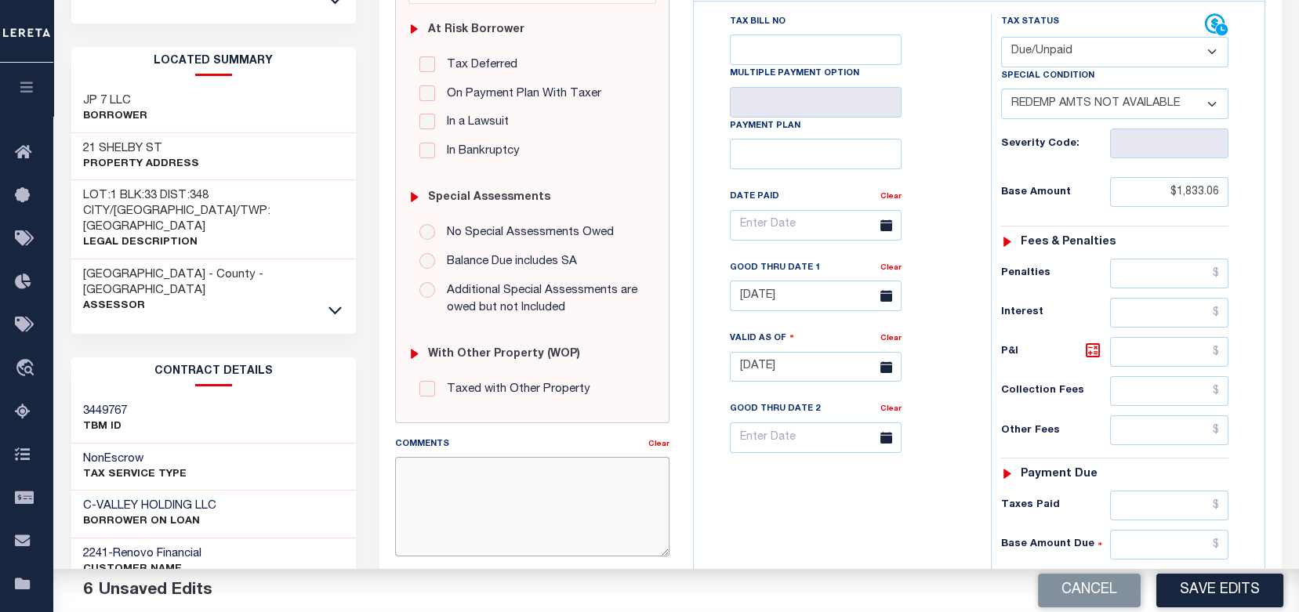
click at [445, 474] on textarea "Comments" at bounding box center [532, 506] width 274 height 99
paste textarea "ax collector requires a fee for information. Amounts are not accurate. Get with…"
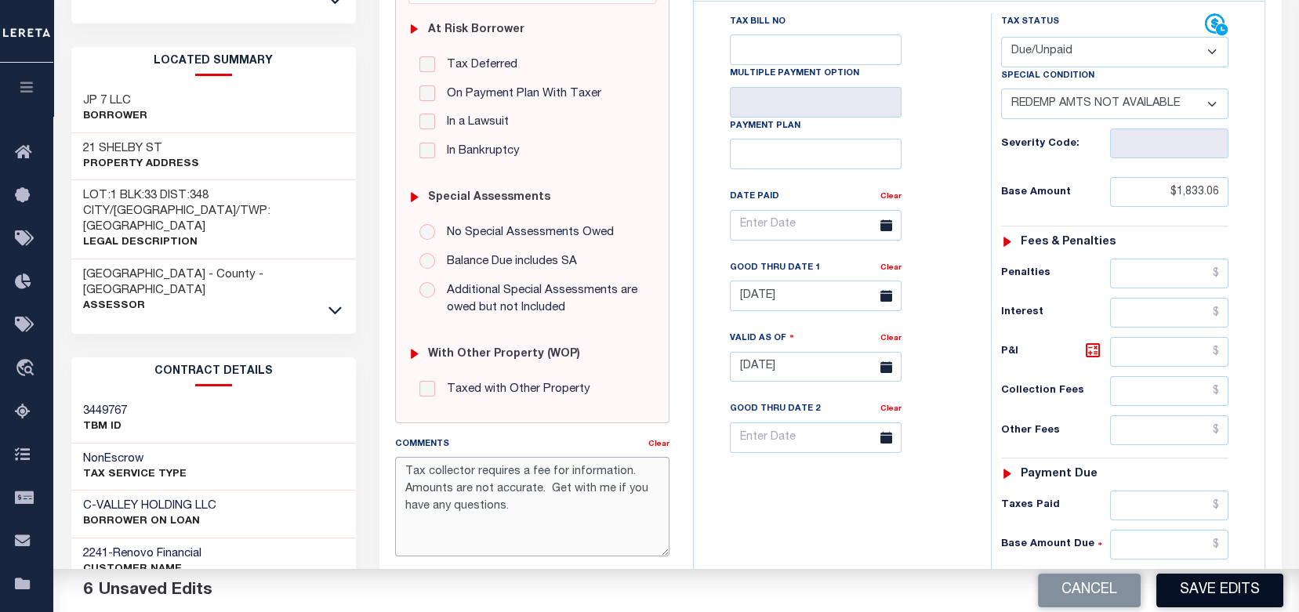
type textarea "Tax collector requires a fee for information. Amounts are not accurate. Get wit…"
click at [1219, 583] on button "Save Edits" at bounding box center [1220, 591] width 127 height 34
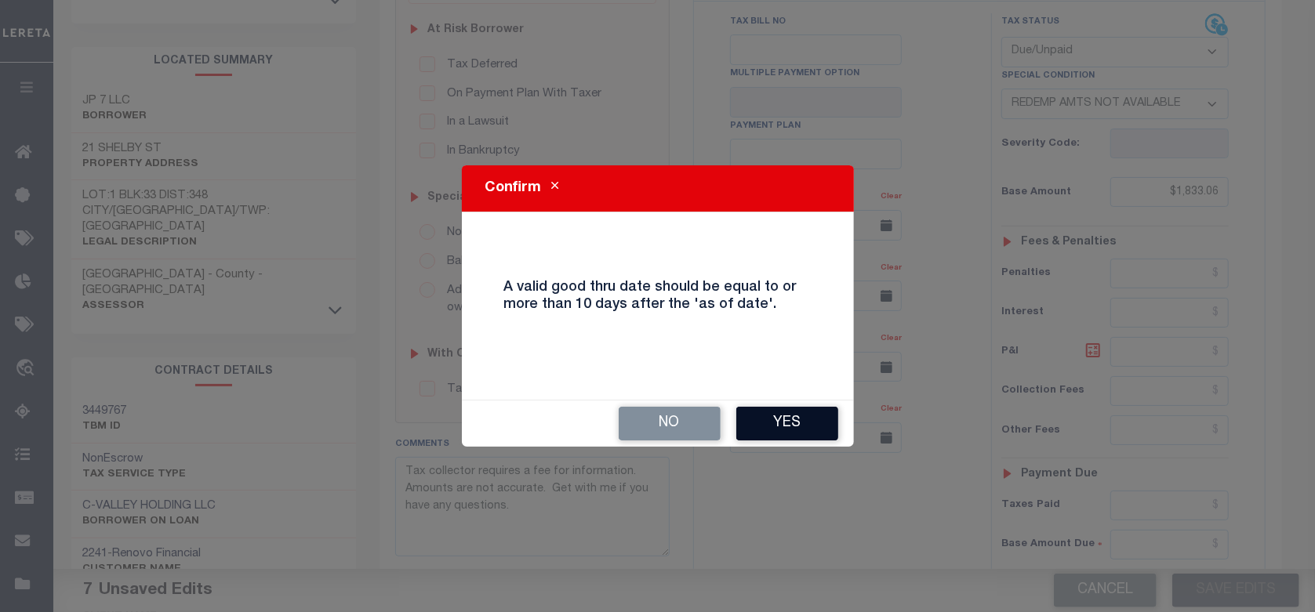
click at [787, 423] on button "Yes" at bounding box center [787, 424] width 102 height 34
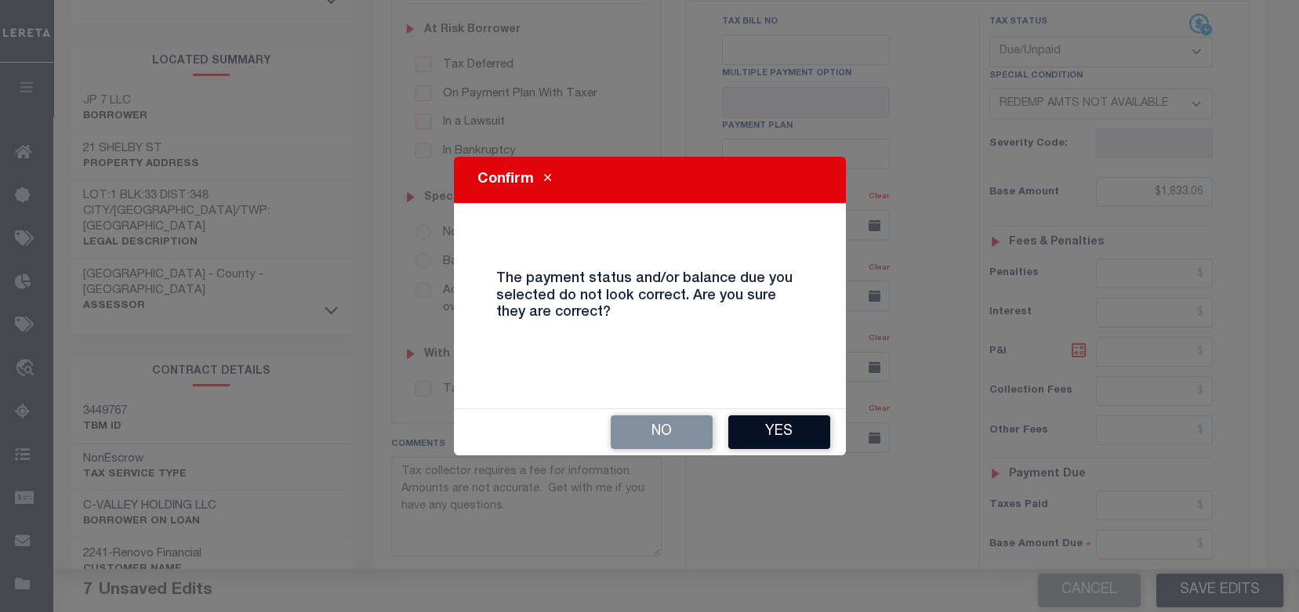
click at [777, 417] on button "Yes" at bounding box center [780, 433] width 102 height 34
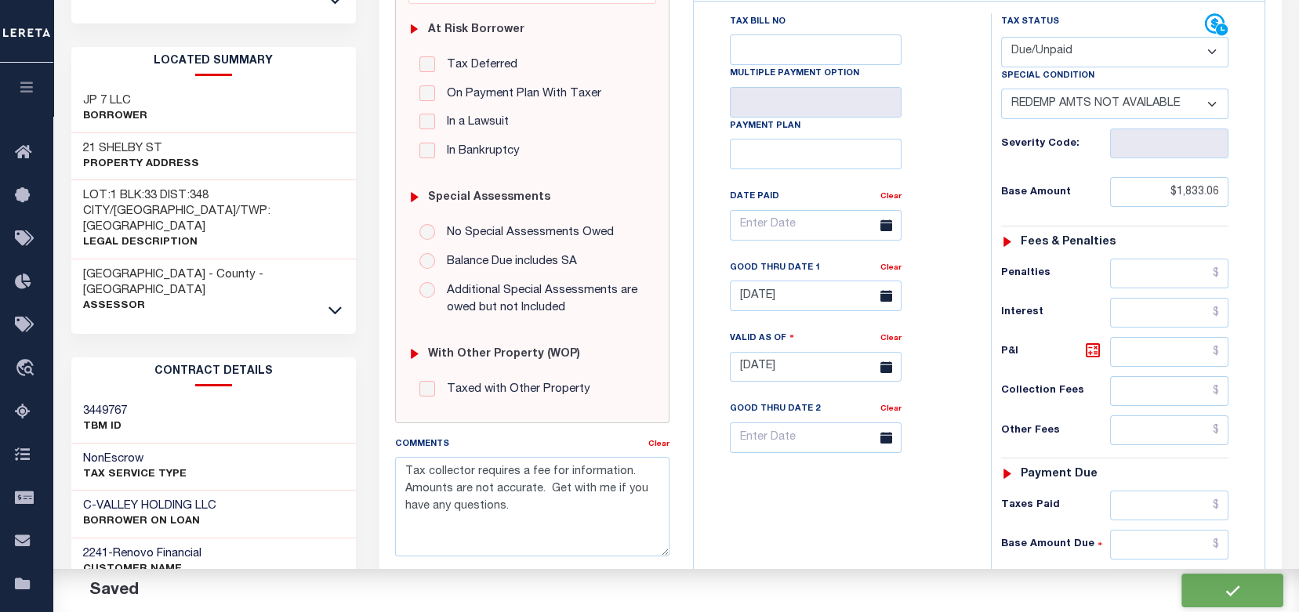
checkbox input "false"
type input "$1,833.06"
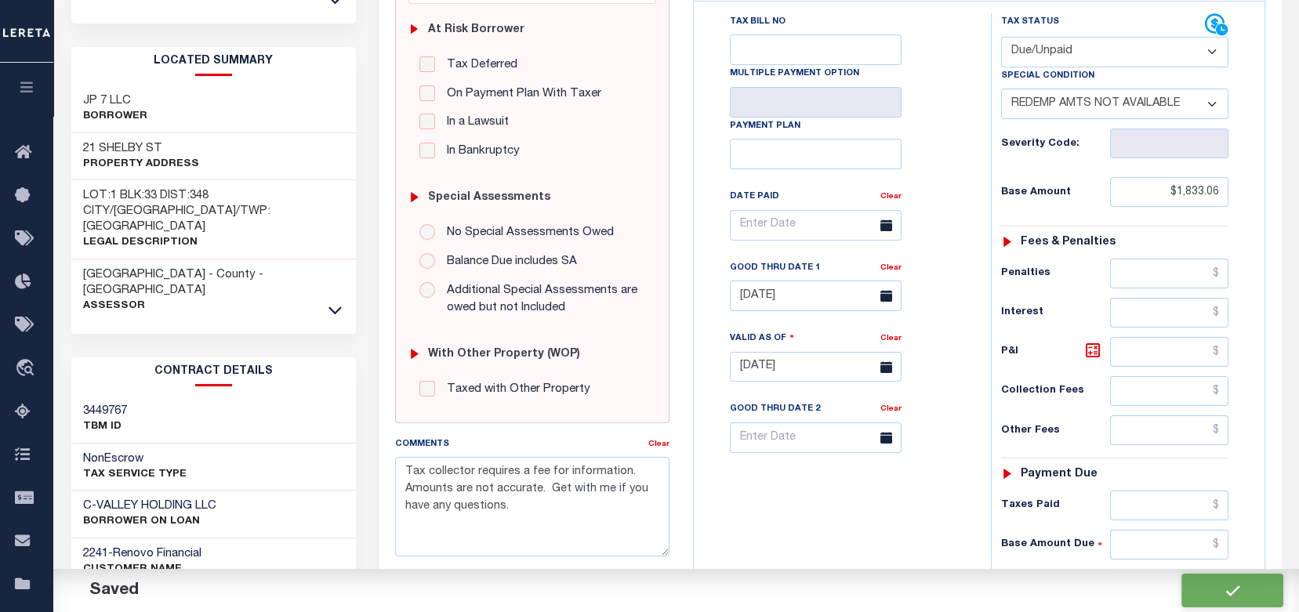
type input "$1,833.06"
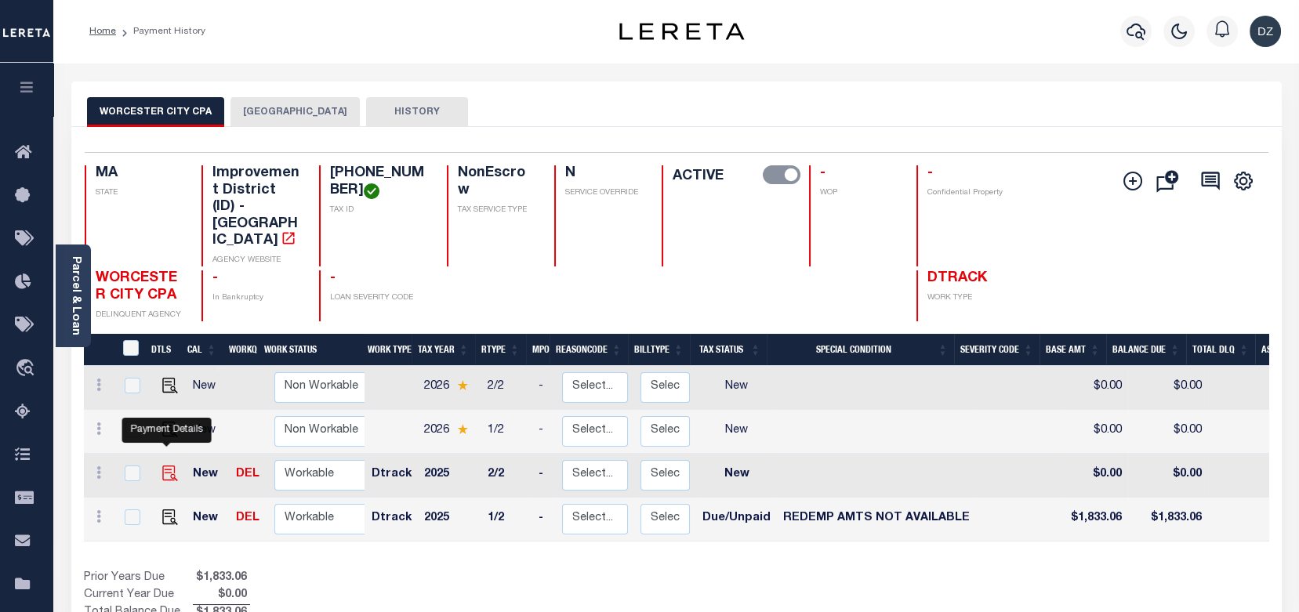
click at [169, 466] on img "" at bounding box center [170, 474] width 16 height 16
checkbox input "true"
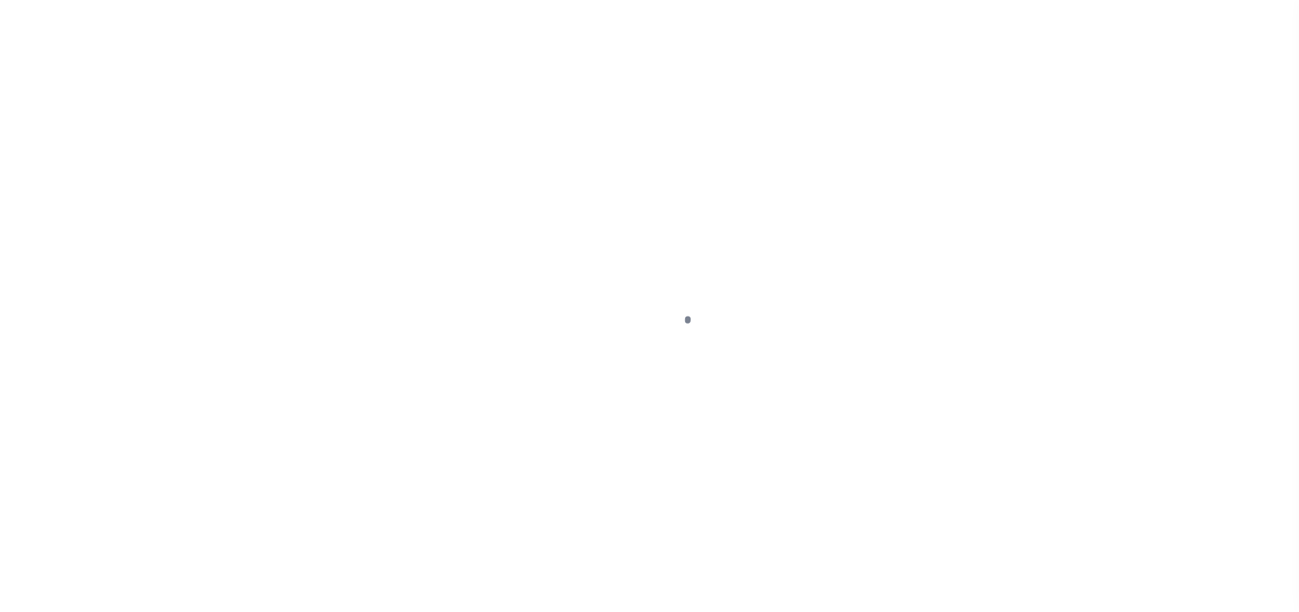
select select "NW2"
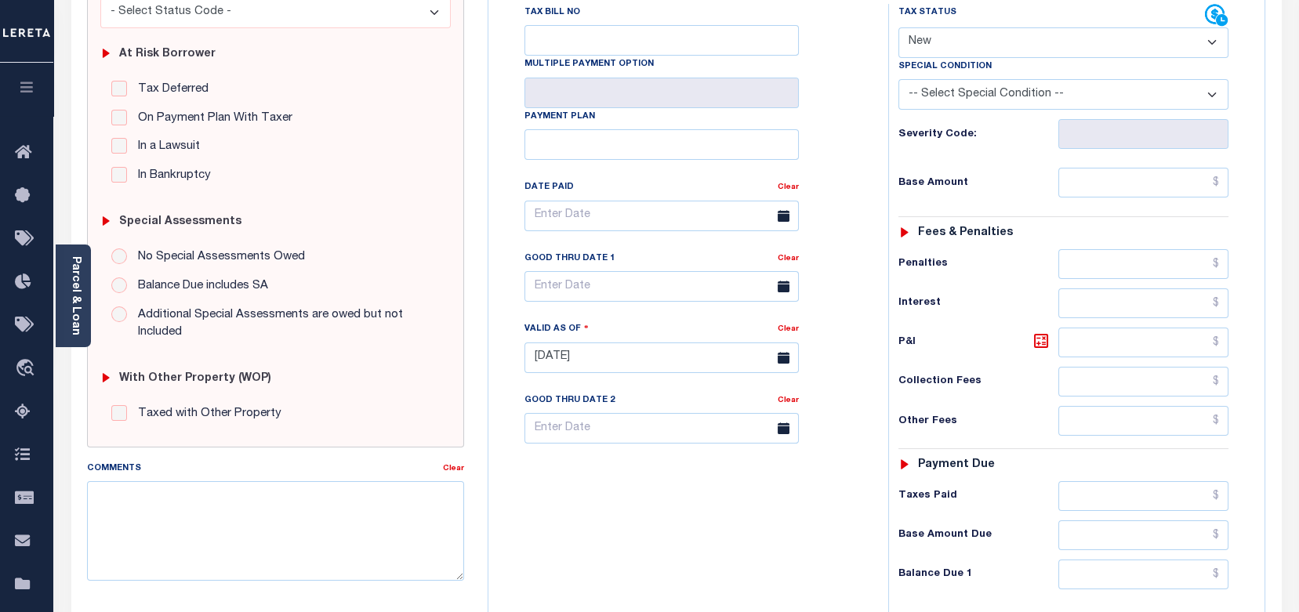
scroll to position [418, 0]
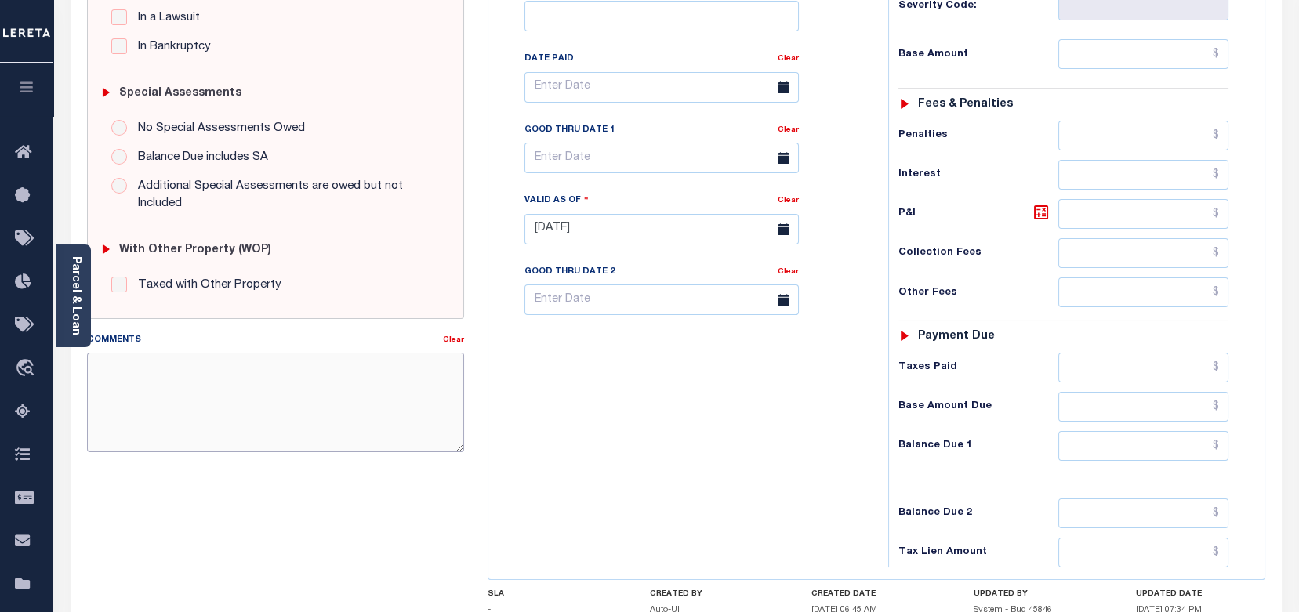
click at [205, 385] on textarea "Comments" at bounding box center [275, 402] width 377 height 99
paste textarea "ax collector requires a fee for information. Amounts are not accurate. Get with…"
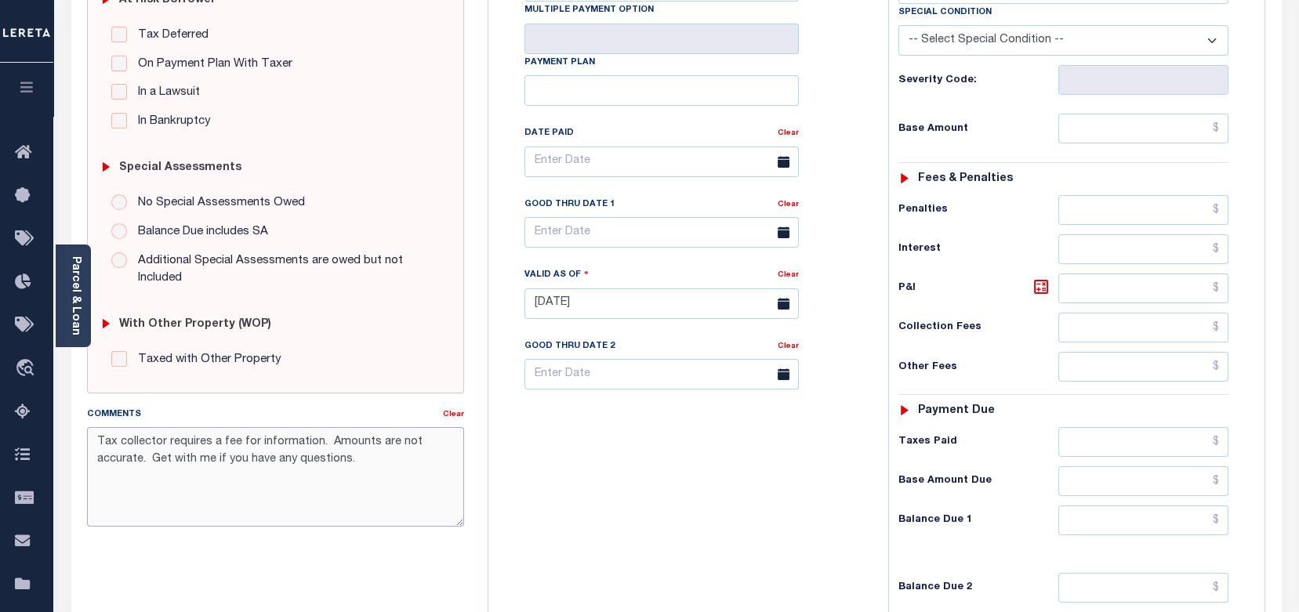
scroll to position [209, 0]
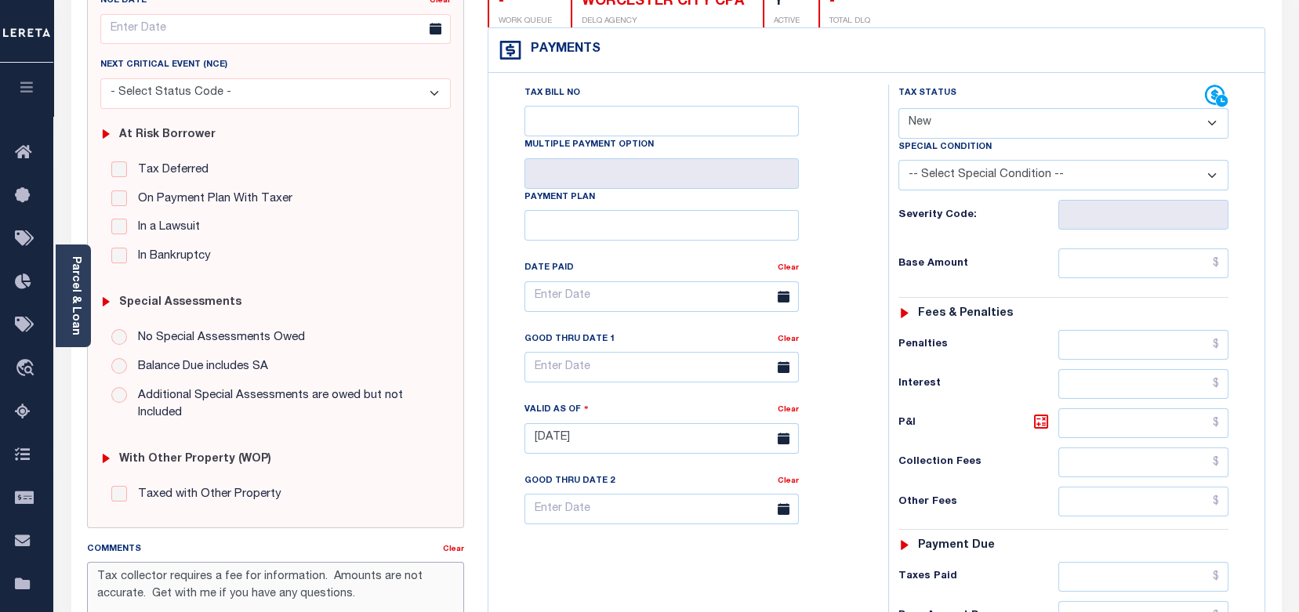
type textarea "Tax collector requires a fee for information. Amounts are not accurate. Get wit…"
type input "[DATE]"
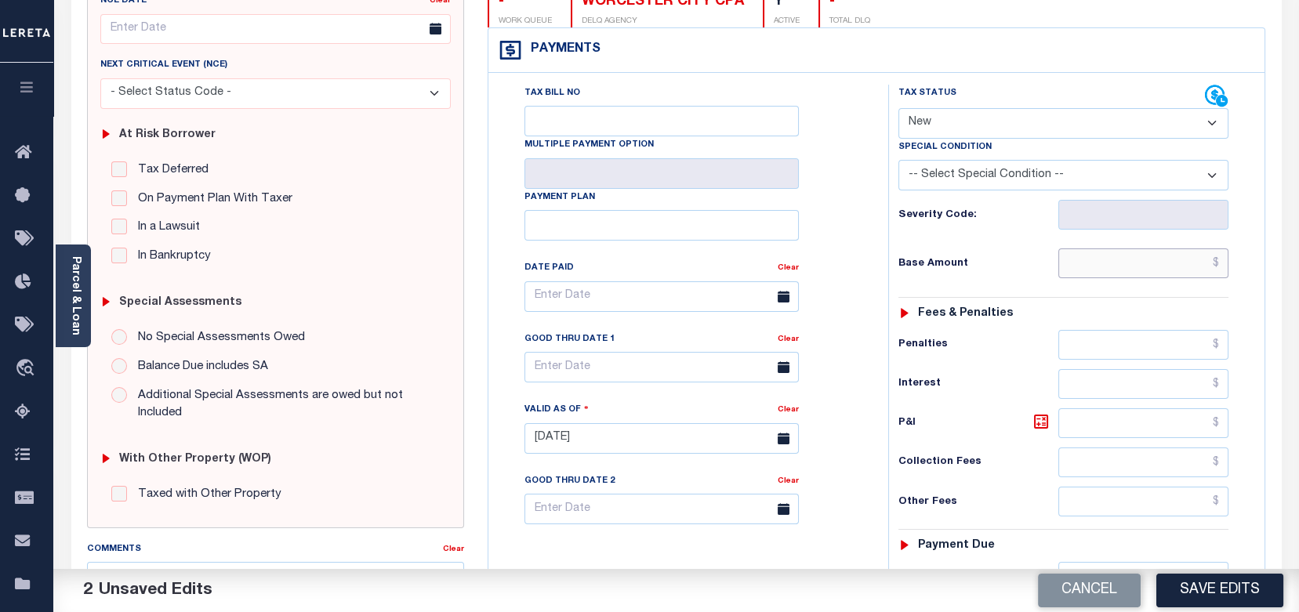
click at [1157, 264] on input "text" at bounding box center [1144, 264] width 170 height 30
paste input "1,833.06"
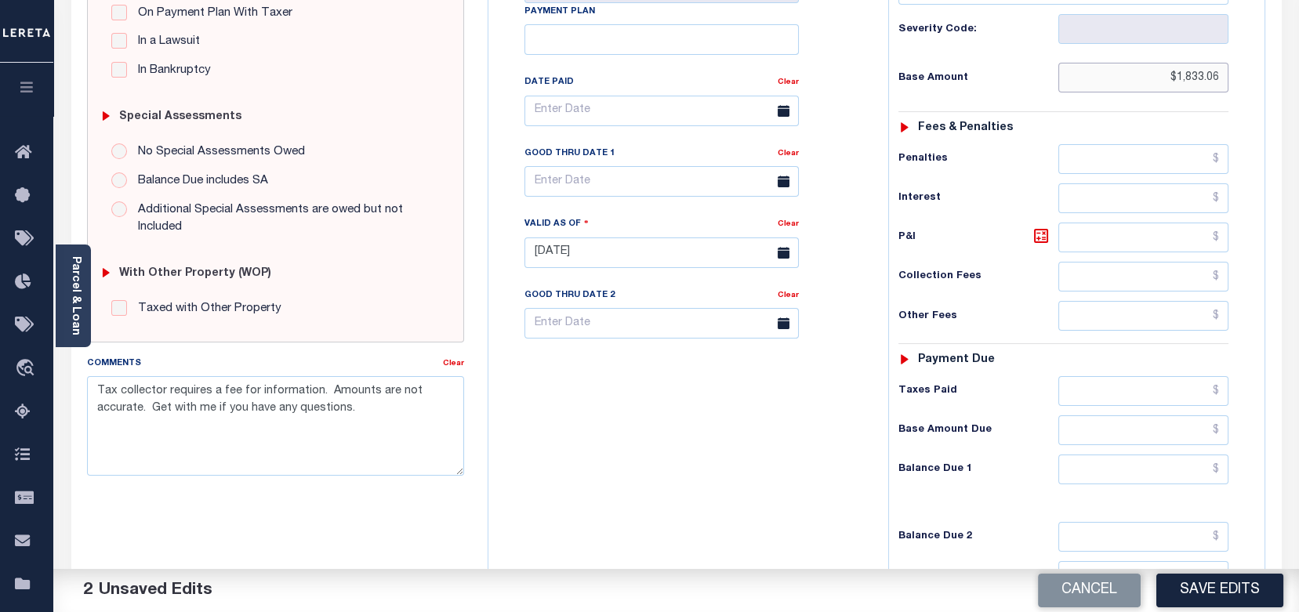
scroll to position [522, 0]
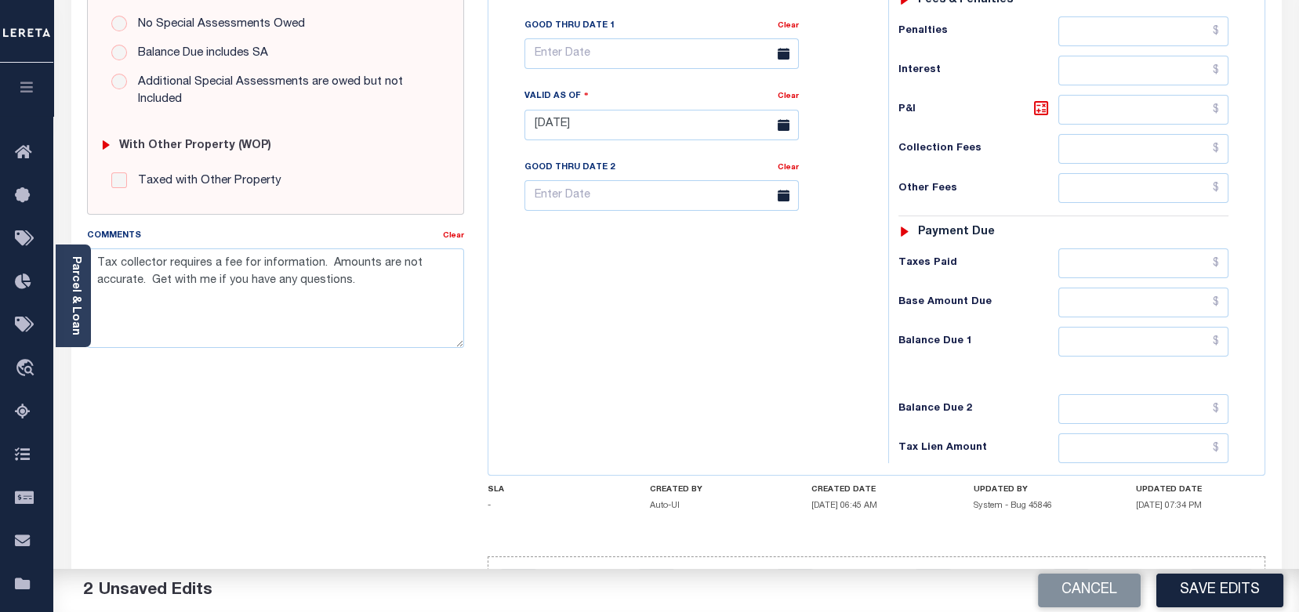
type input "$1,833.06"
click at [1183, 341] on input "text" at bounding box center [1144, 342] width 170 height 30
paste input "1,833.06"
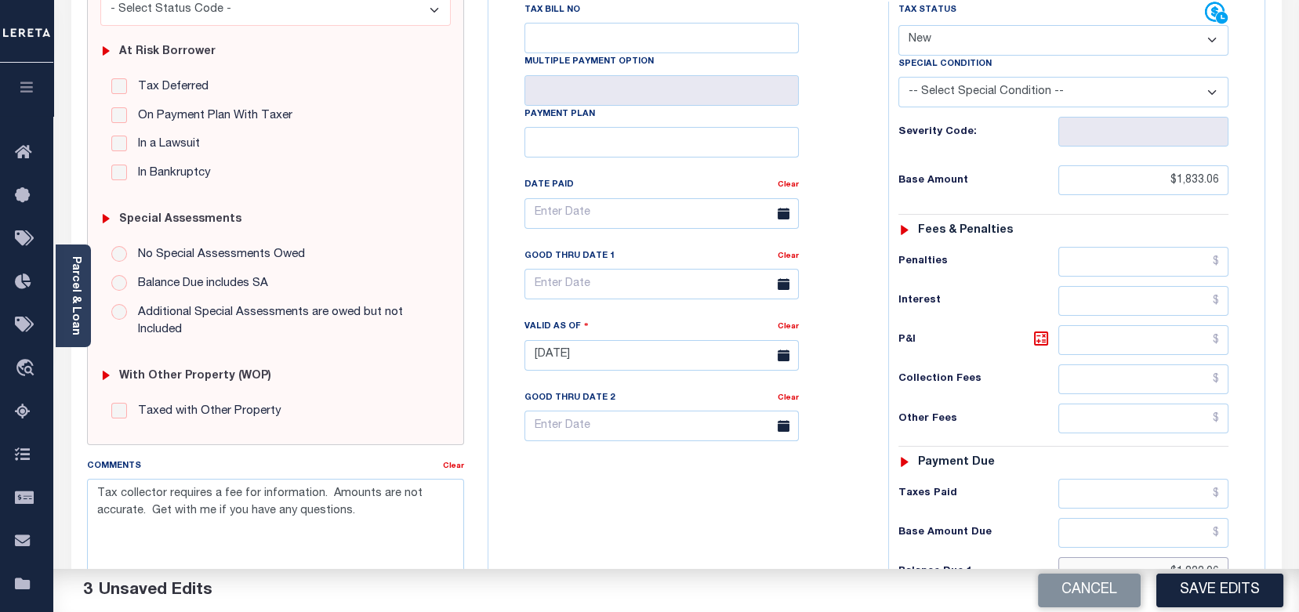
scroll to position [209, 0]
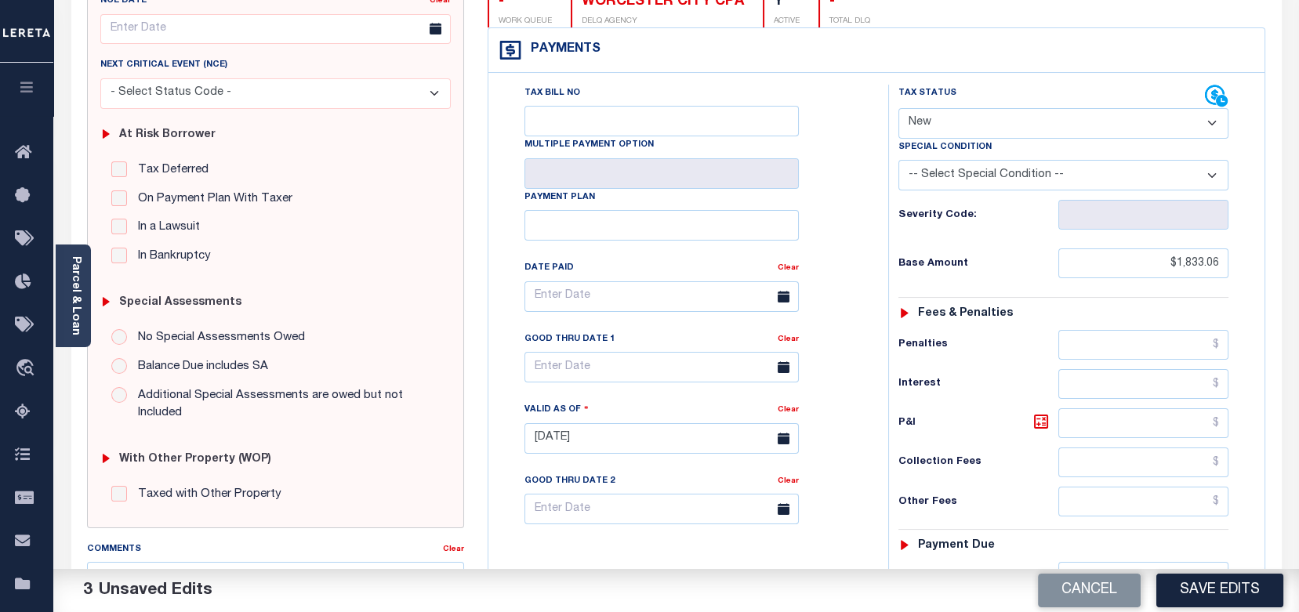
type input "$1,833.06"
click at [944, 134] on select "- Select Status Code - Open Due/Unpaid Paid Incomplete No Tax Due Internal Refu…" at bounding box center [1064, 123] width 330 height 31
select select "DUE"
click at [899, 108] on select "- Select Status Code - Open Due/Unpaid Paid Incomplete No Tax Due Internal Refu…" at bounding box center [1064, 123] width 330 height 31
click at [967, 166] on select "-- Select Special Condition -- 3RD PARTY TAX LIEN AGENCY TAX LIEN (A.K.A Inside…" at bounding box center [1064, 175] width 330 height 31
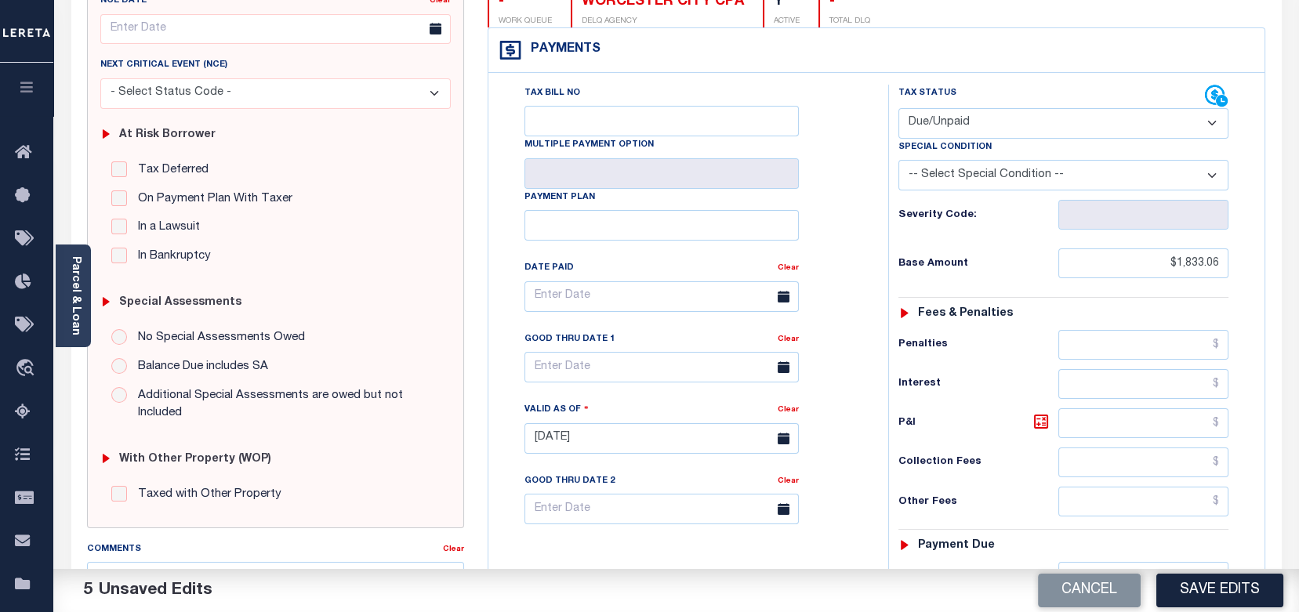
select select "24"
click at [899, 162] on select "-- Select Special Condition -- 3RD PARTY TAX LIEN AGENCY TAX LIEN (A.K.A Inside…" at bounding box center [1064, 175] width 330 height 31
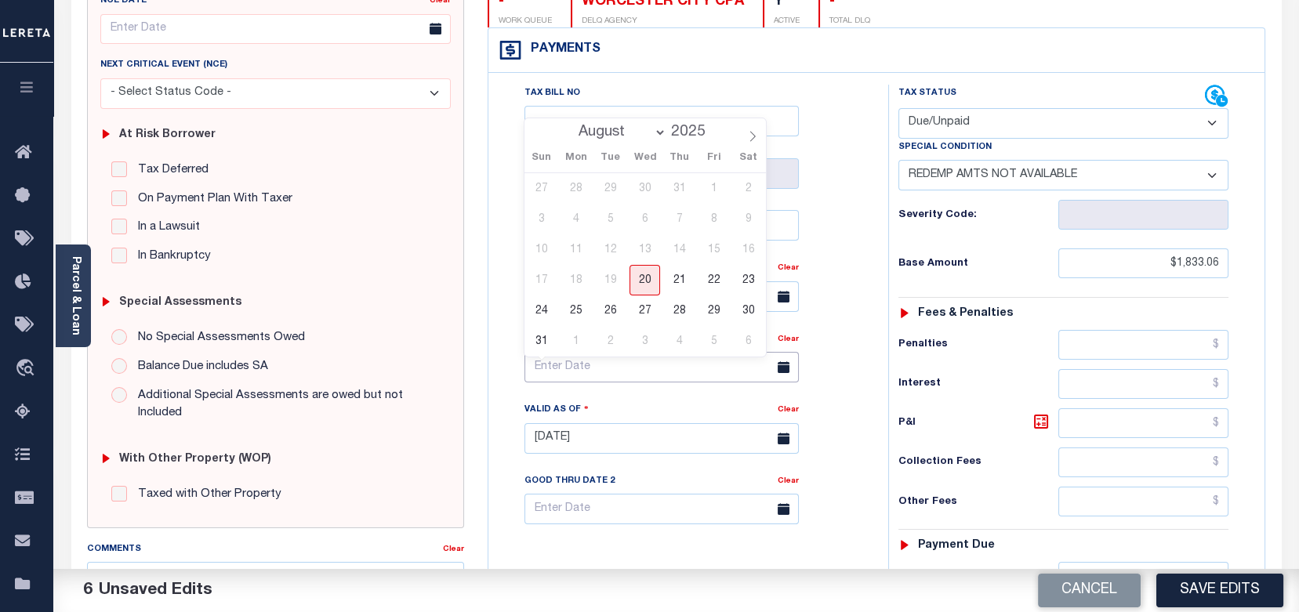
click at [536, 378] on input "text" at bounding box center [662, 367] width 274 height 31
click at [652, 282] on span "20" at bounding box center [645, 280] width 31 height 31
type input "[DATE]"
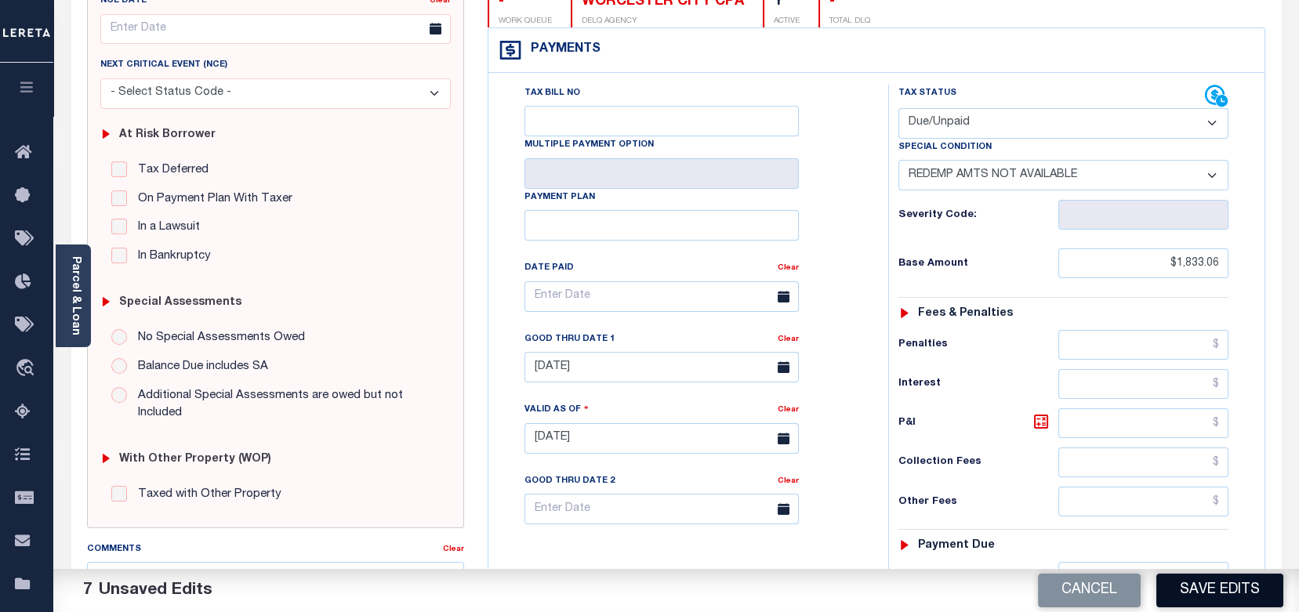
click at [1245, 584] on button "Save Edits" at bounding box center [1220, 591] width 127 height 34
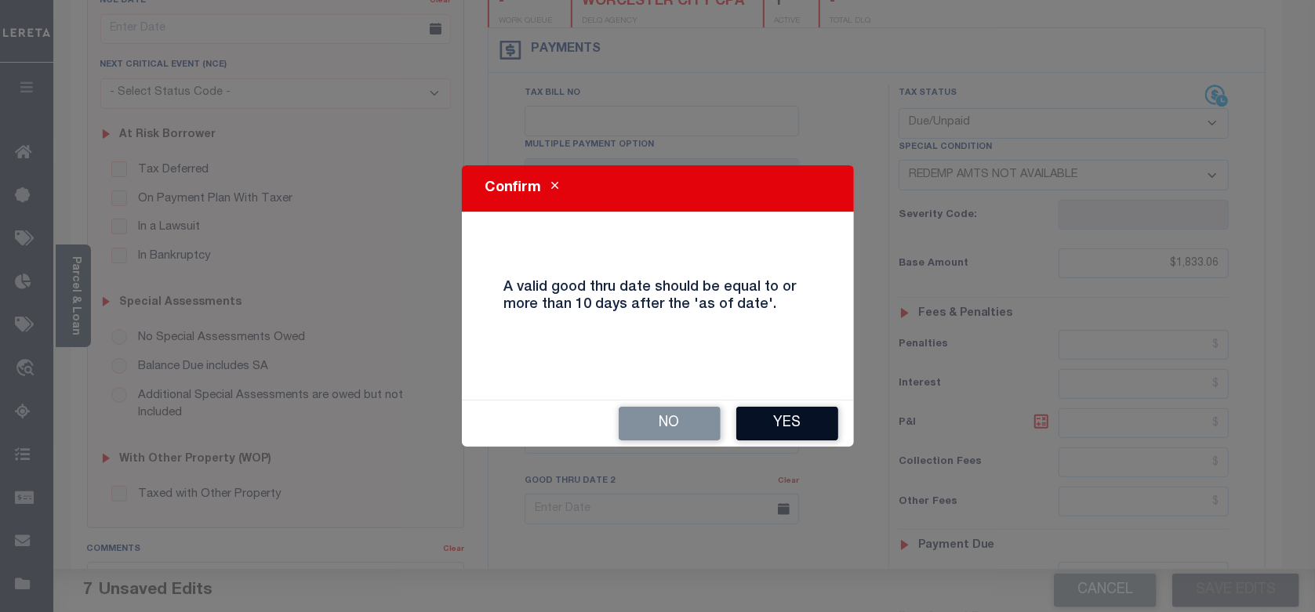
click at [808, 421] on button "Yes" at bounding box center [787, 424] width 102 height 34
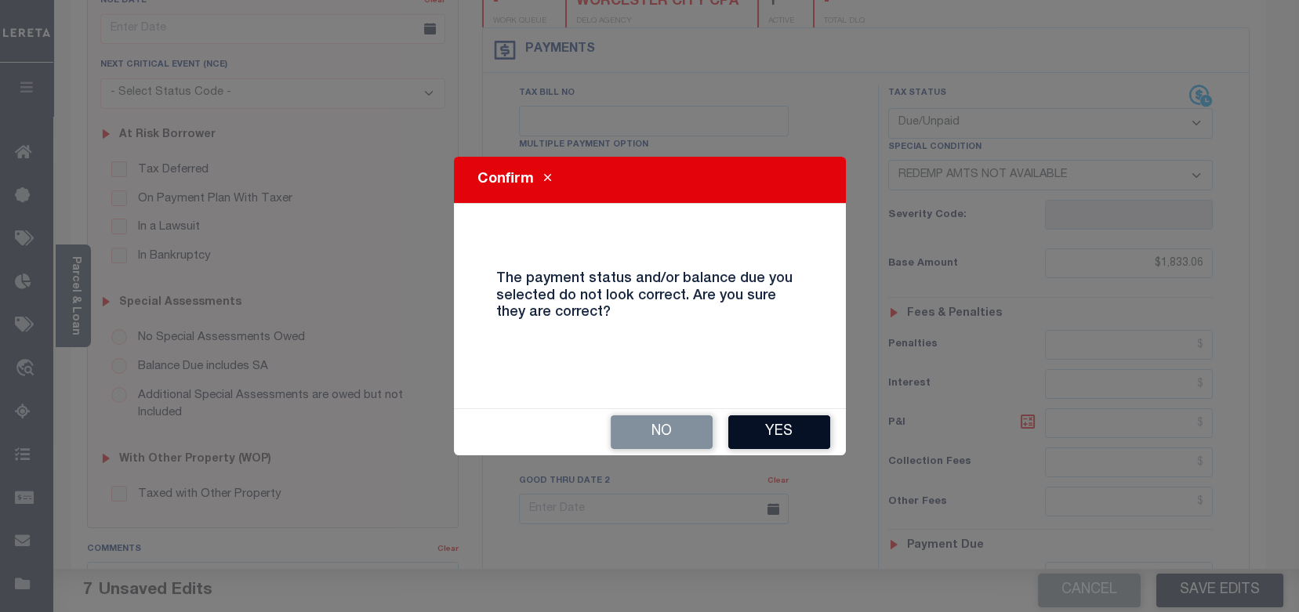
click at [798, 434] on button "Yes" at bounding box center [780, 433] width 102 height 34
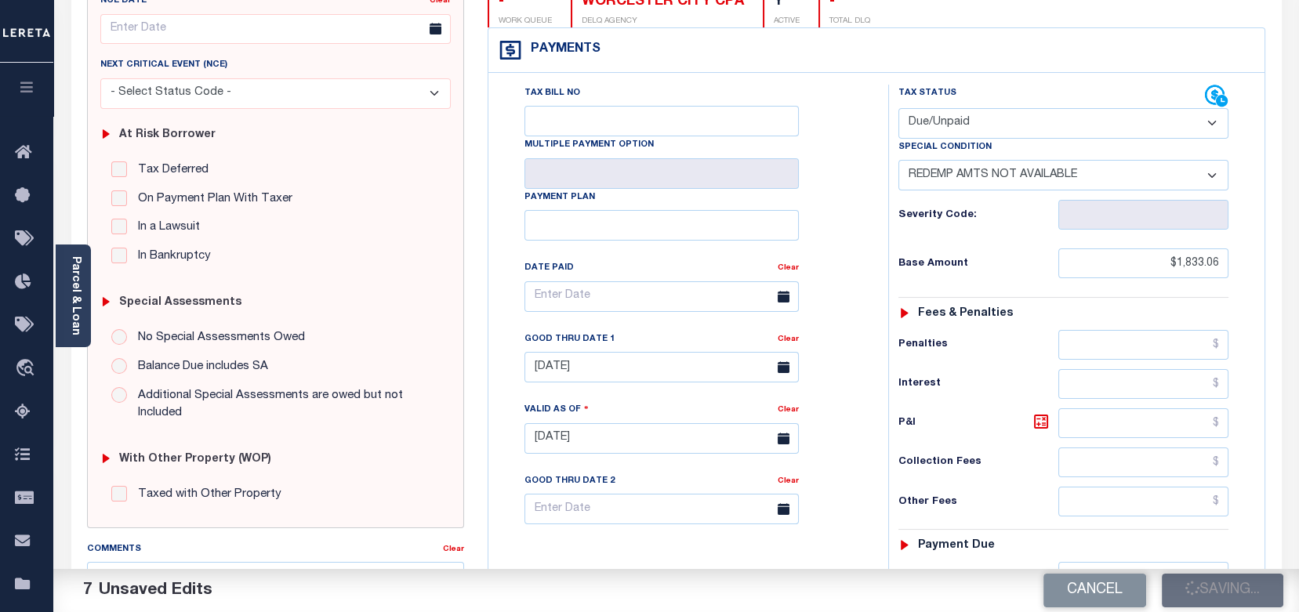
checkbox input "false"
type input "$1,833.06"
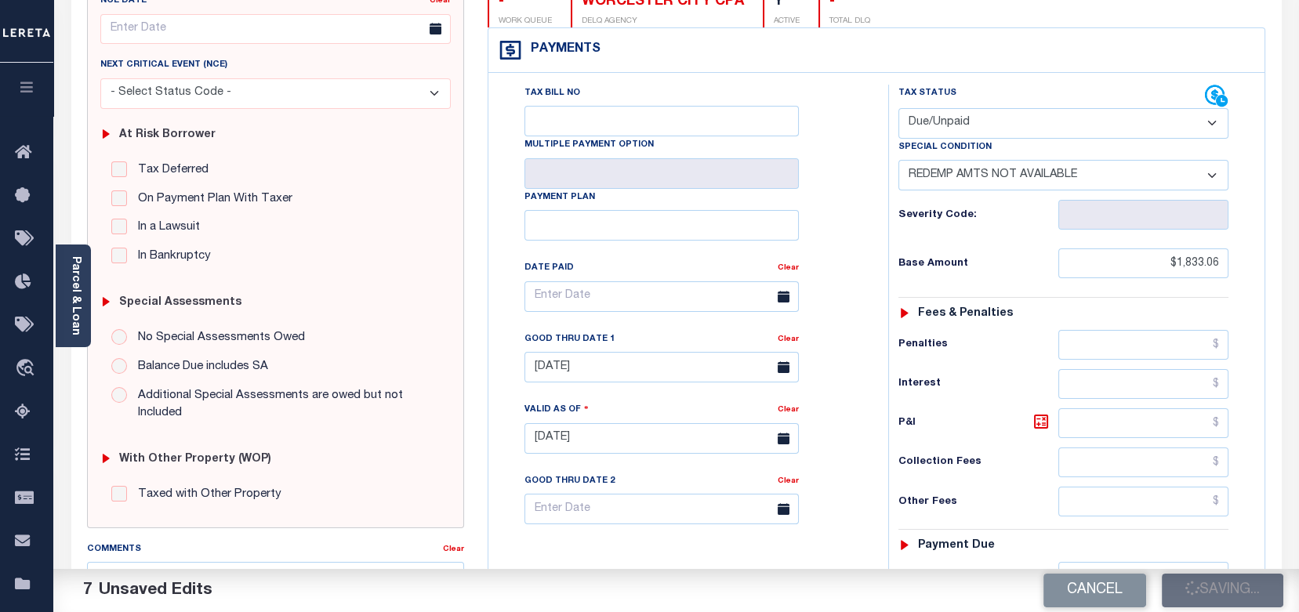
type input "$1,833.06"
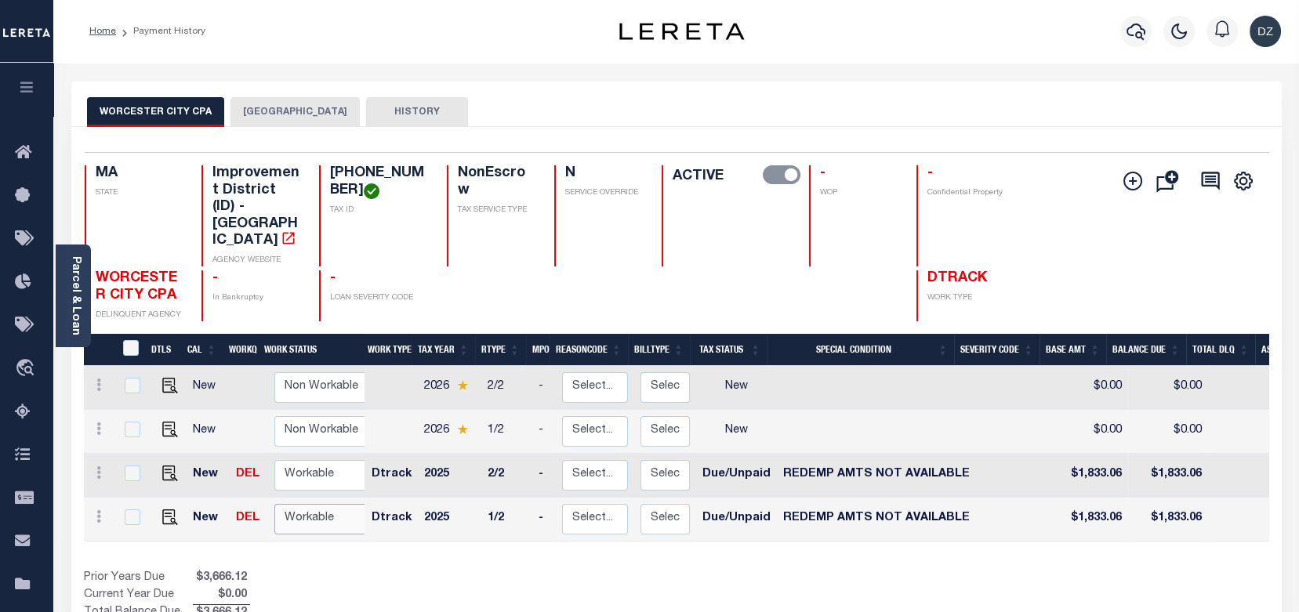
click at [307, 504] on select "Non Workable Workable" at bounding box center [321, 519] width 94 height 31
checkbox input "true"
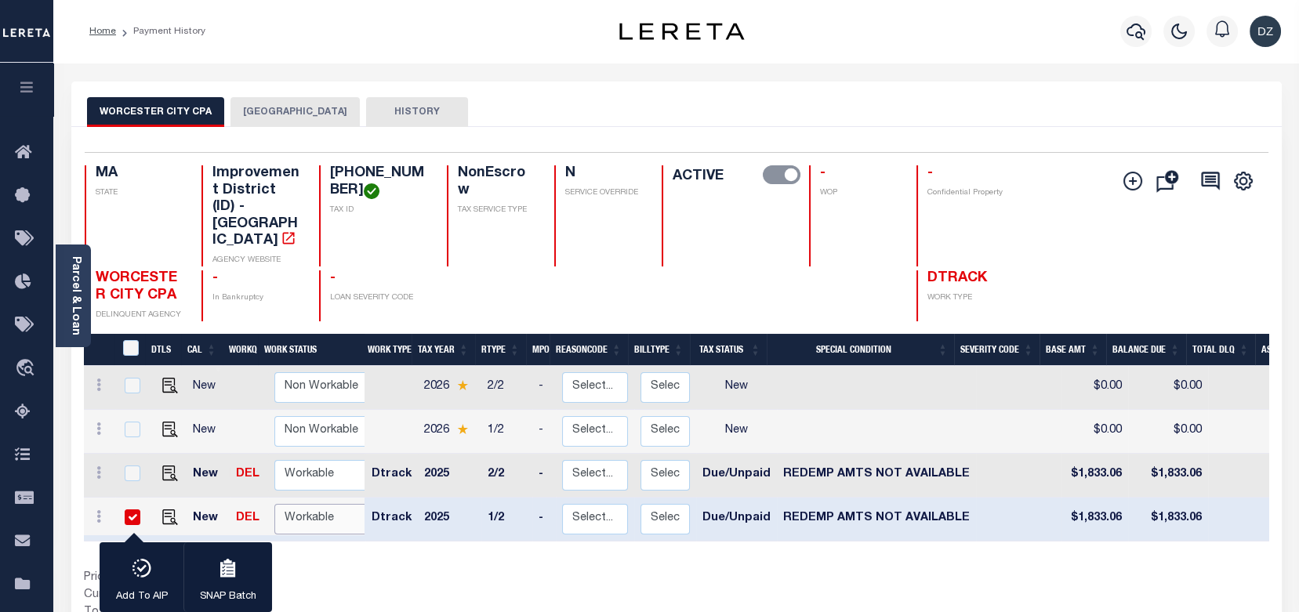
select select "true"
click at [274, 504] on select "Non Workable Workable" at bounding box center [321, 519] width 94 height 31
checkbox input "false"
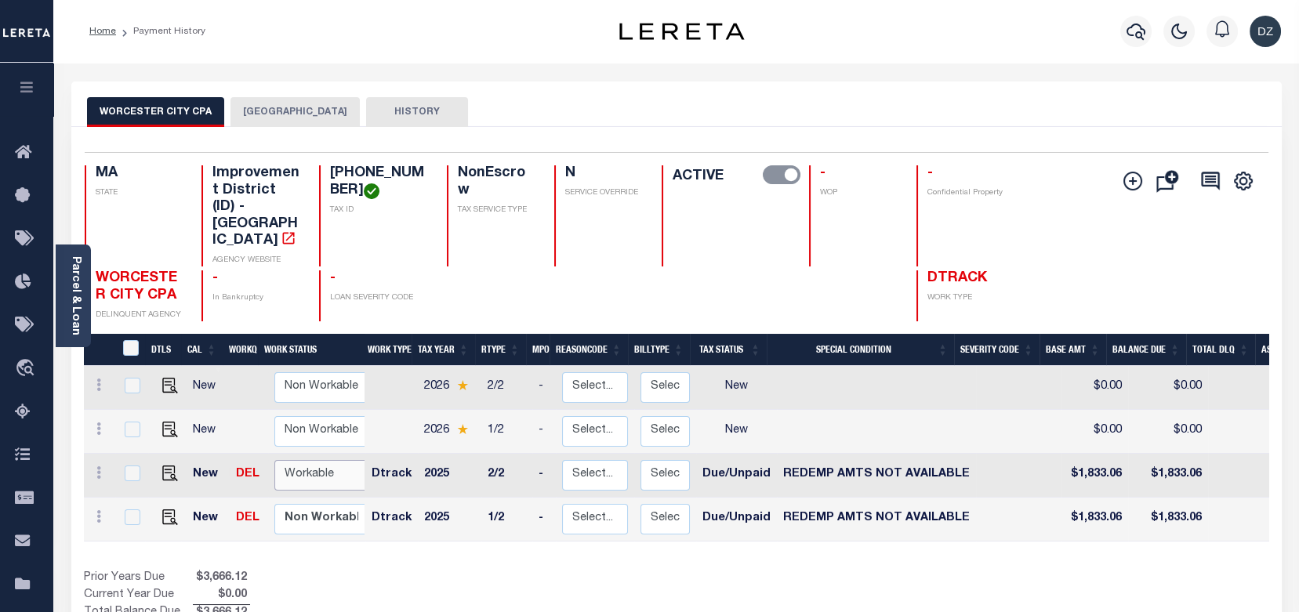
click at [307, 460] on select "Non Workable Workable" at bounding box center [321, 475] width 94 height 31
checkbox input "true"
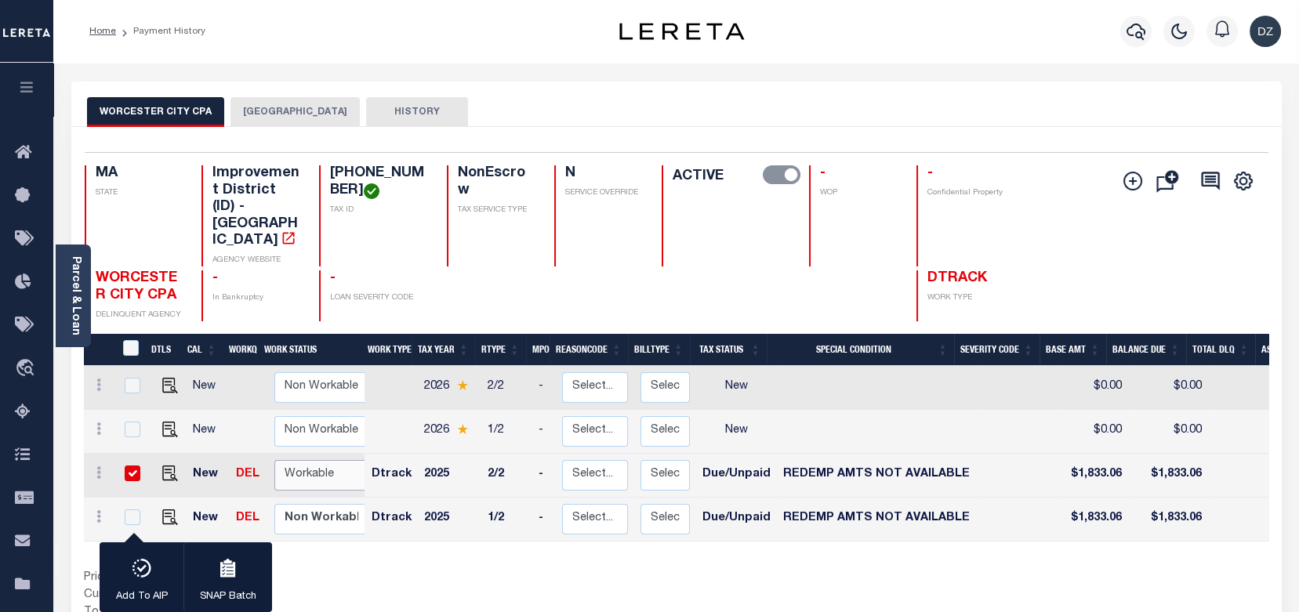
select select "true"
click at [274, 460] on select "Non Workable Workable" at bounding box center [321, 475] width 94 height 31
checkbox input "false"
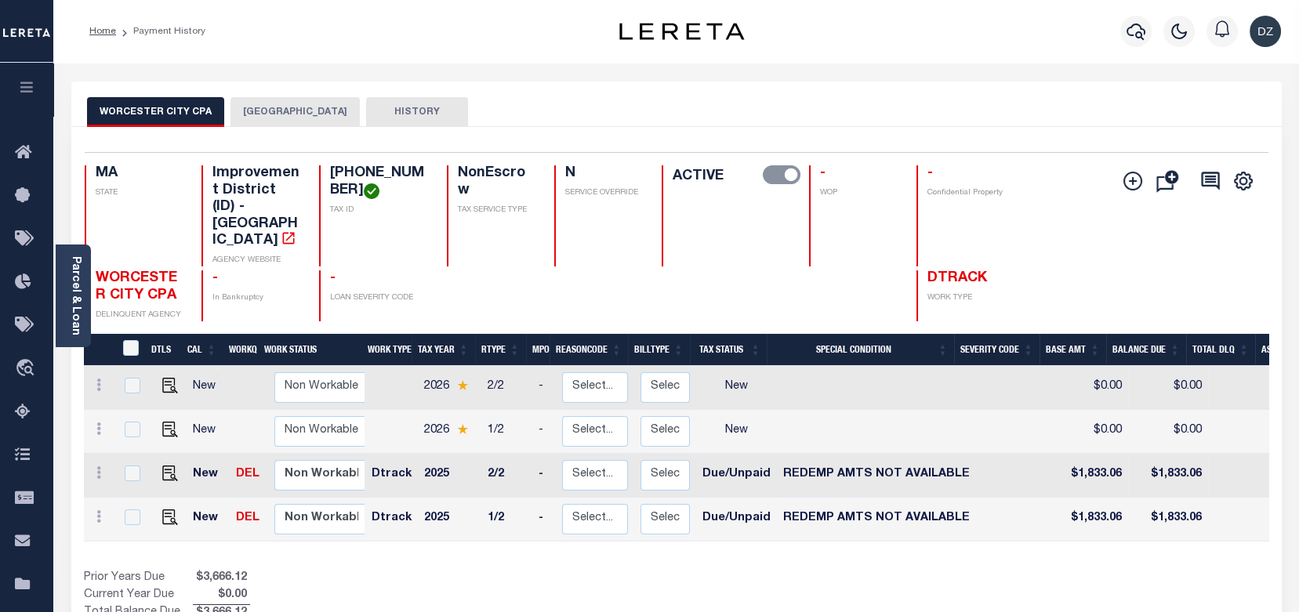
click at [268, 112] on button "[GEOGRAPHIC_DATA]" at bounding box center [295, 112] width 129 height 30
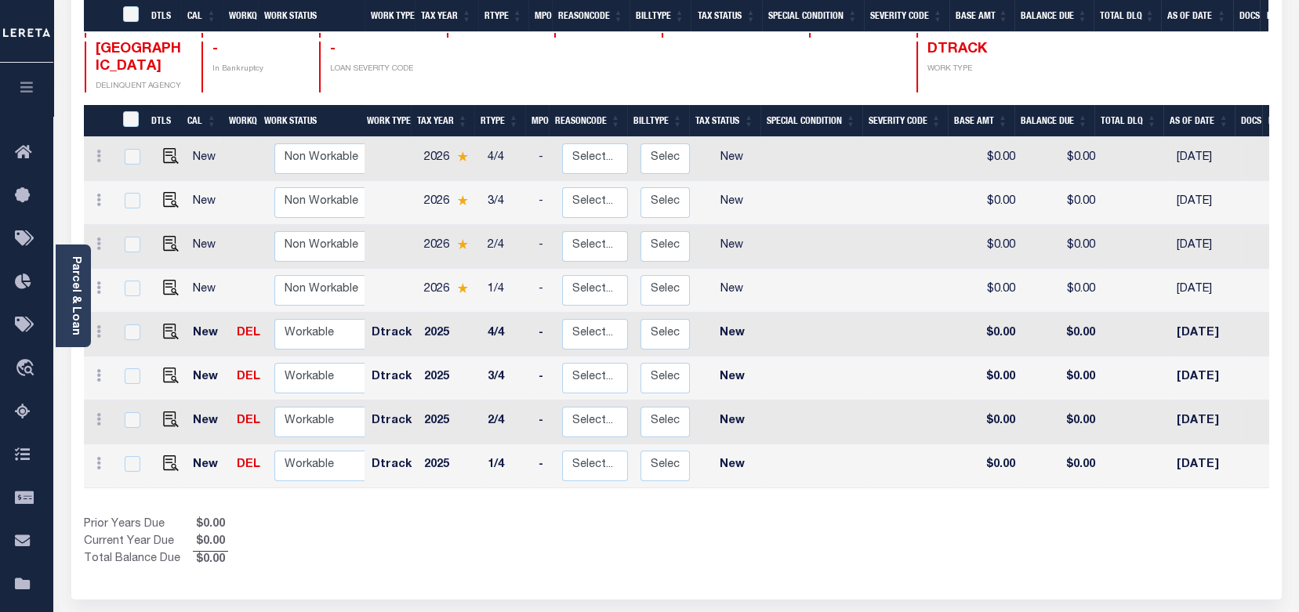
scroll to position [314, 0]
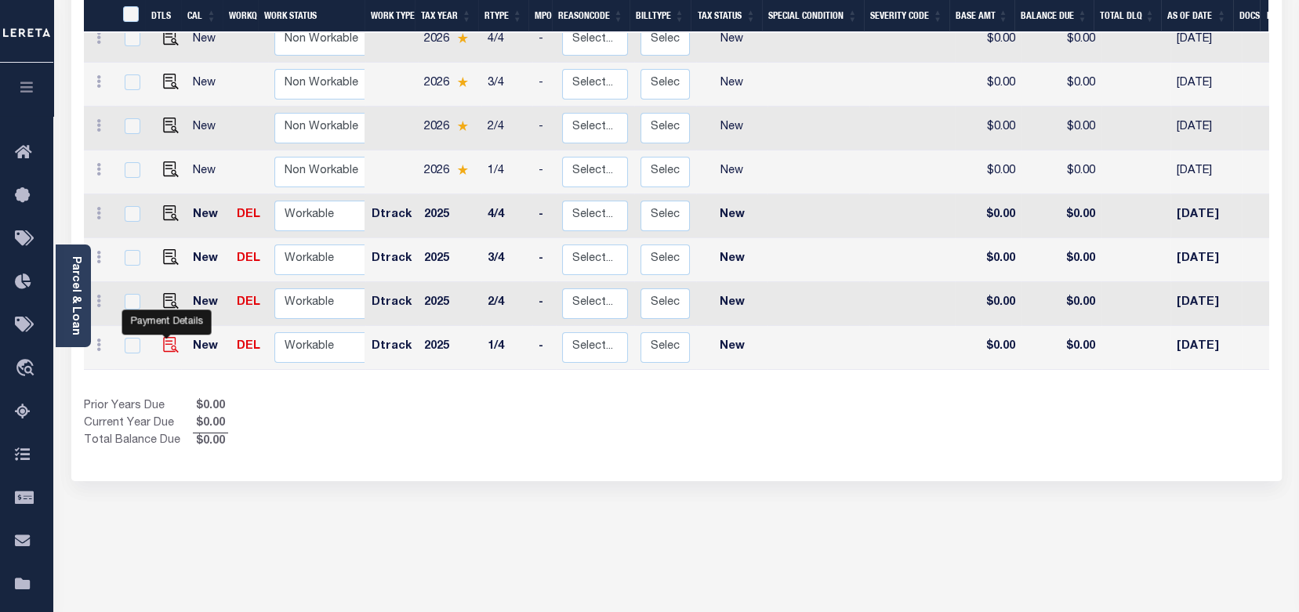
click at [163, 337] on img "" at bounding box center [171, 345] width 16 height 16
checkbox input "true"
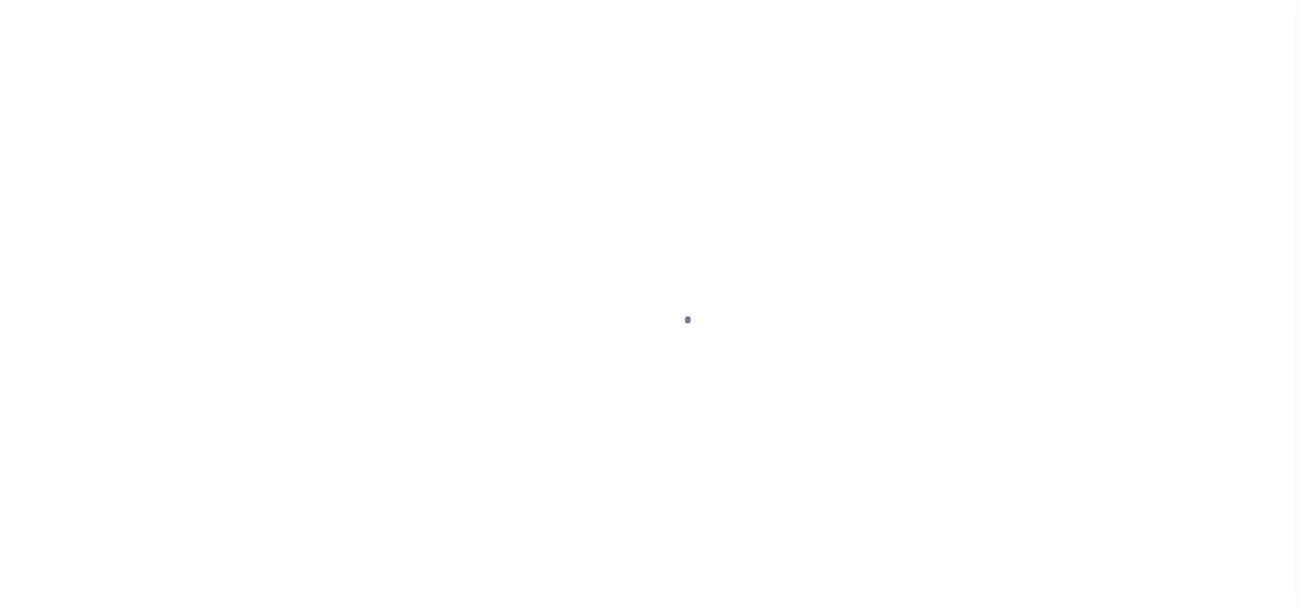
select select "NW2"
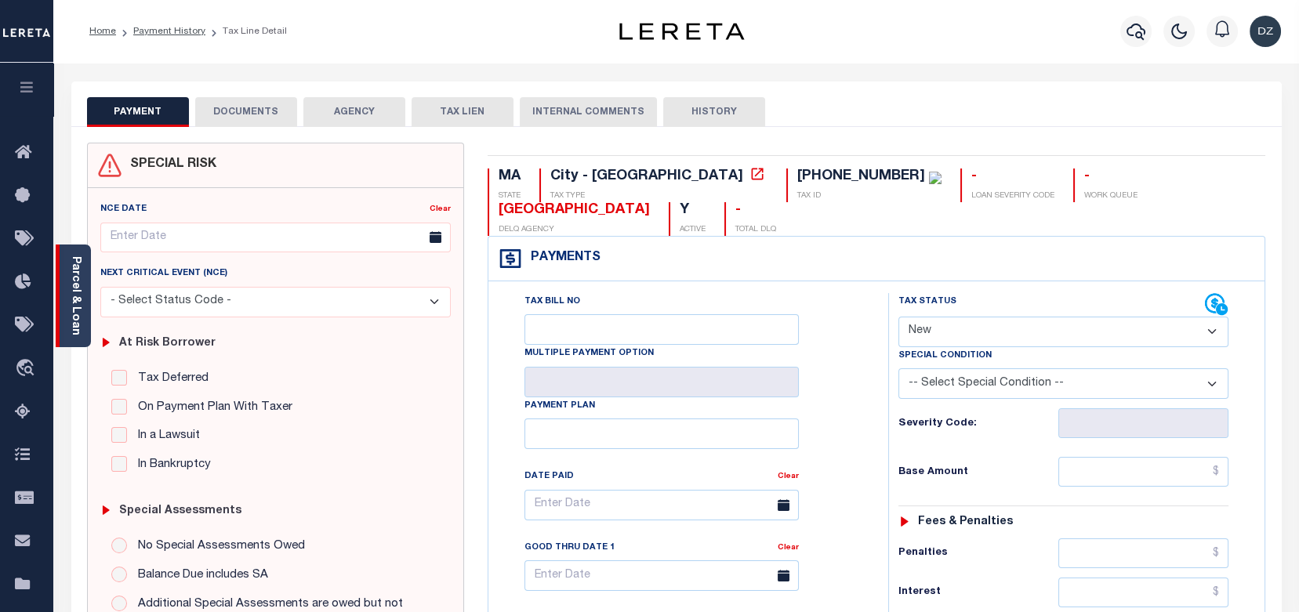
click at [67, 328] on div "Parcel & Loan" at bounding box center [73, 296] width 35 height 103
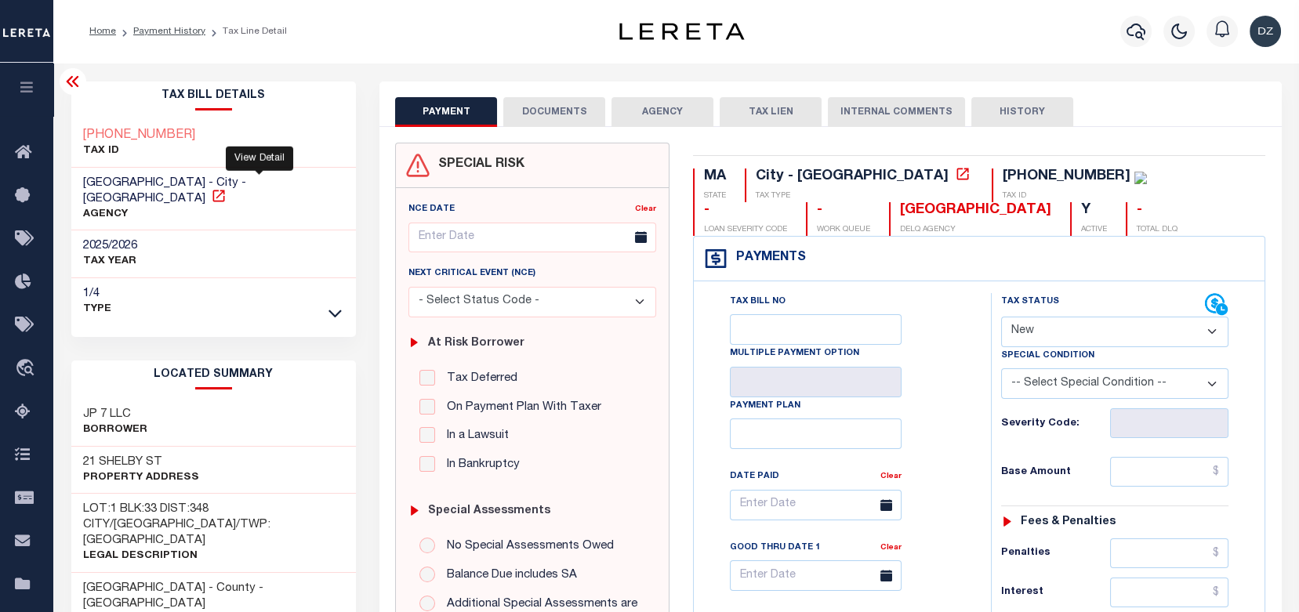
click at [227, 188] on icon at bounding box center [219, 196] width 16 height 16
